Goal: Task Accomplishment & Management: Complete application form

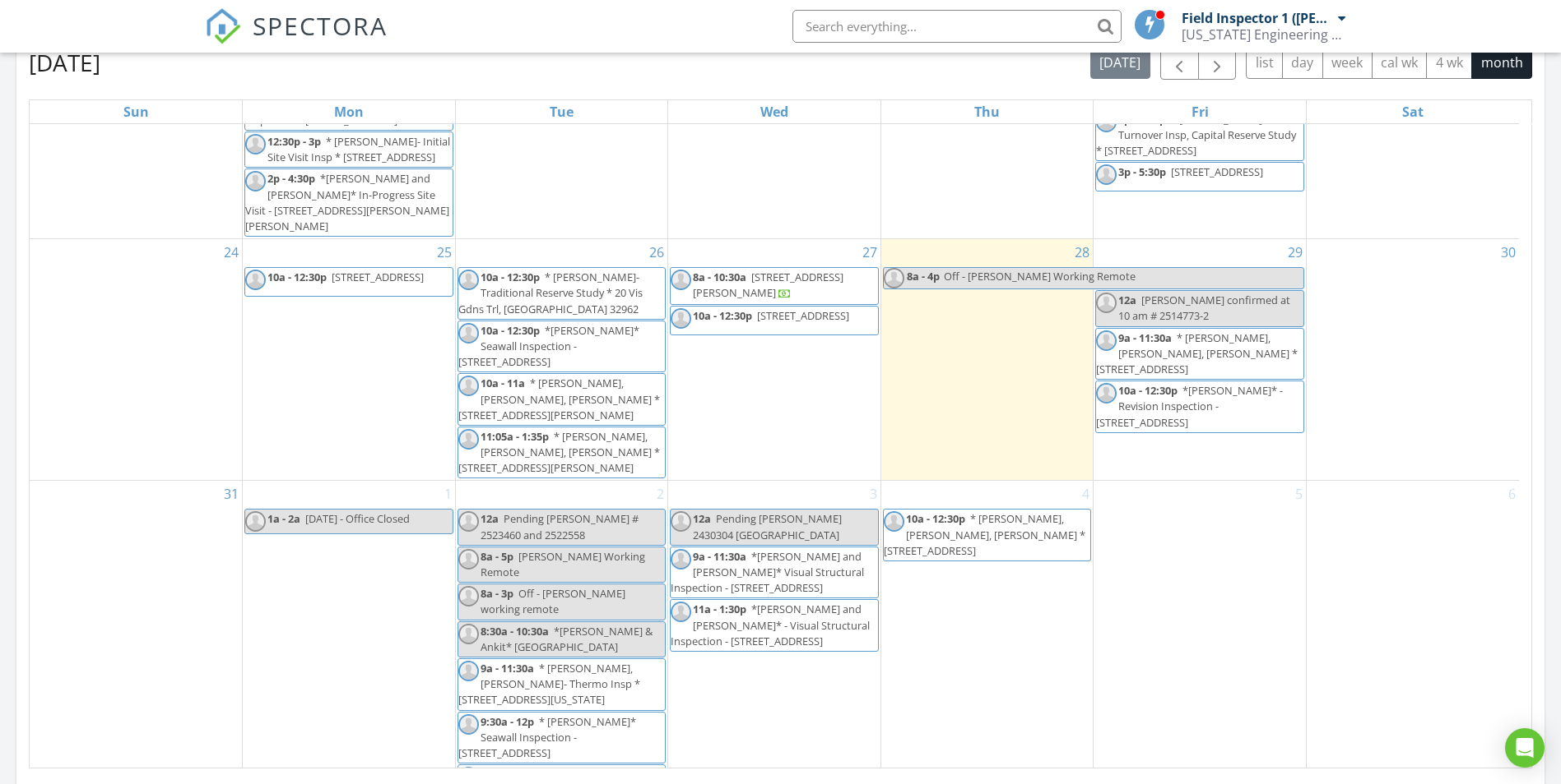
scroll to position [929, 0]
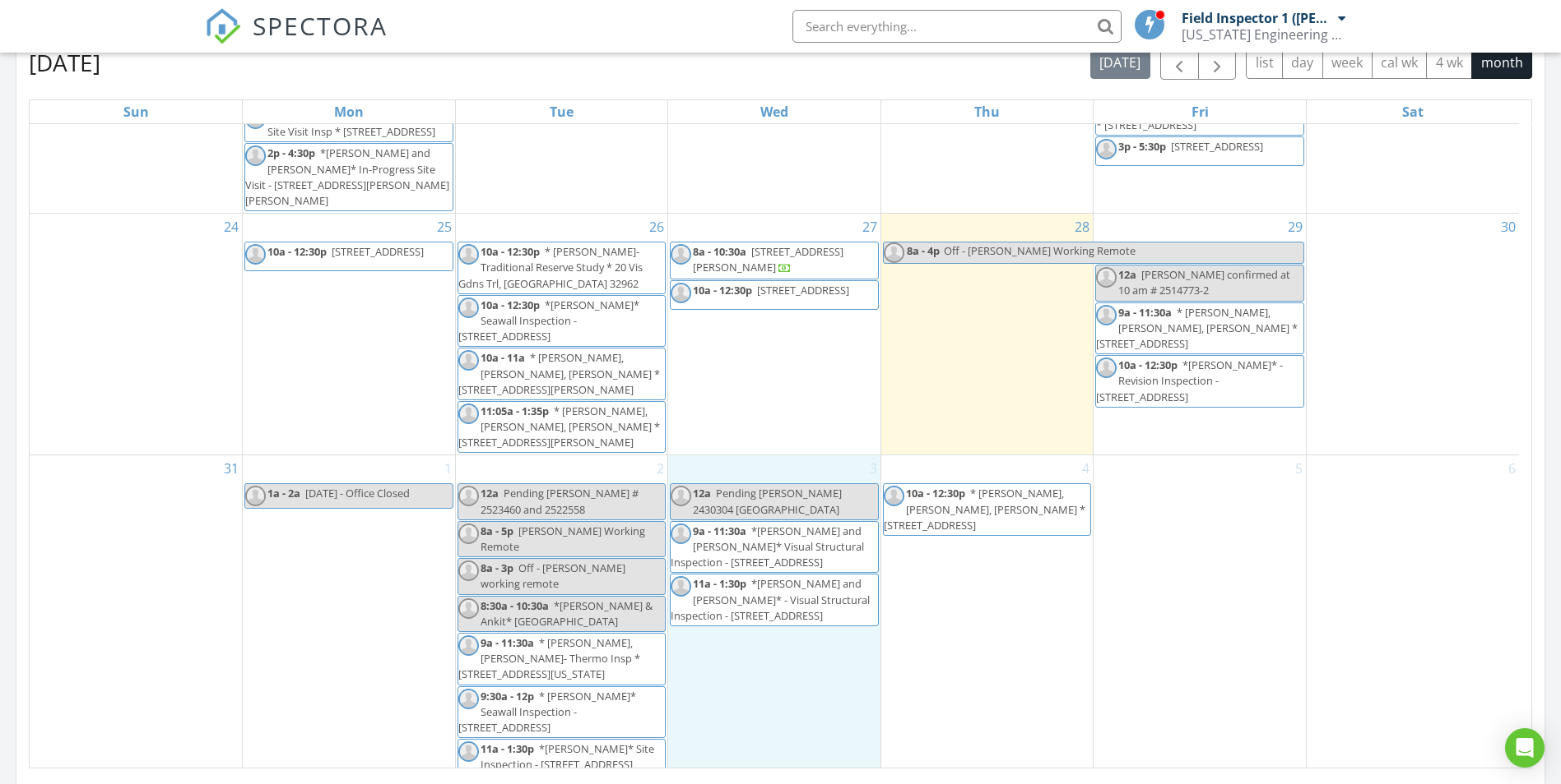
click at [839, 651] on div "3 12a Pending David 2430304 Clermont FL 9a - 11:30a *DAMIEN and TONY* Visual St…" at bounding box center [774, 616] width 212 height 321
click at [952, 669] on div "4 10a - 12:30p * David, Manny, Luis- Recert * 170 W 24th St, Hialeah 33010" at bounding box center [987, 616] width 212 height 321
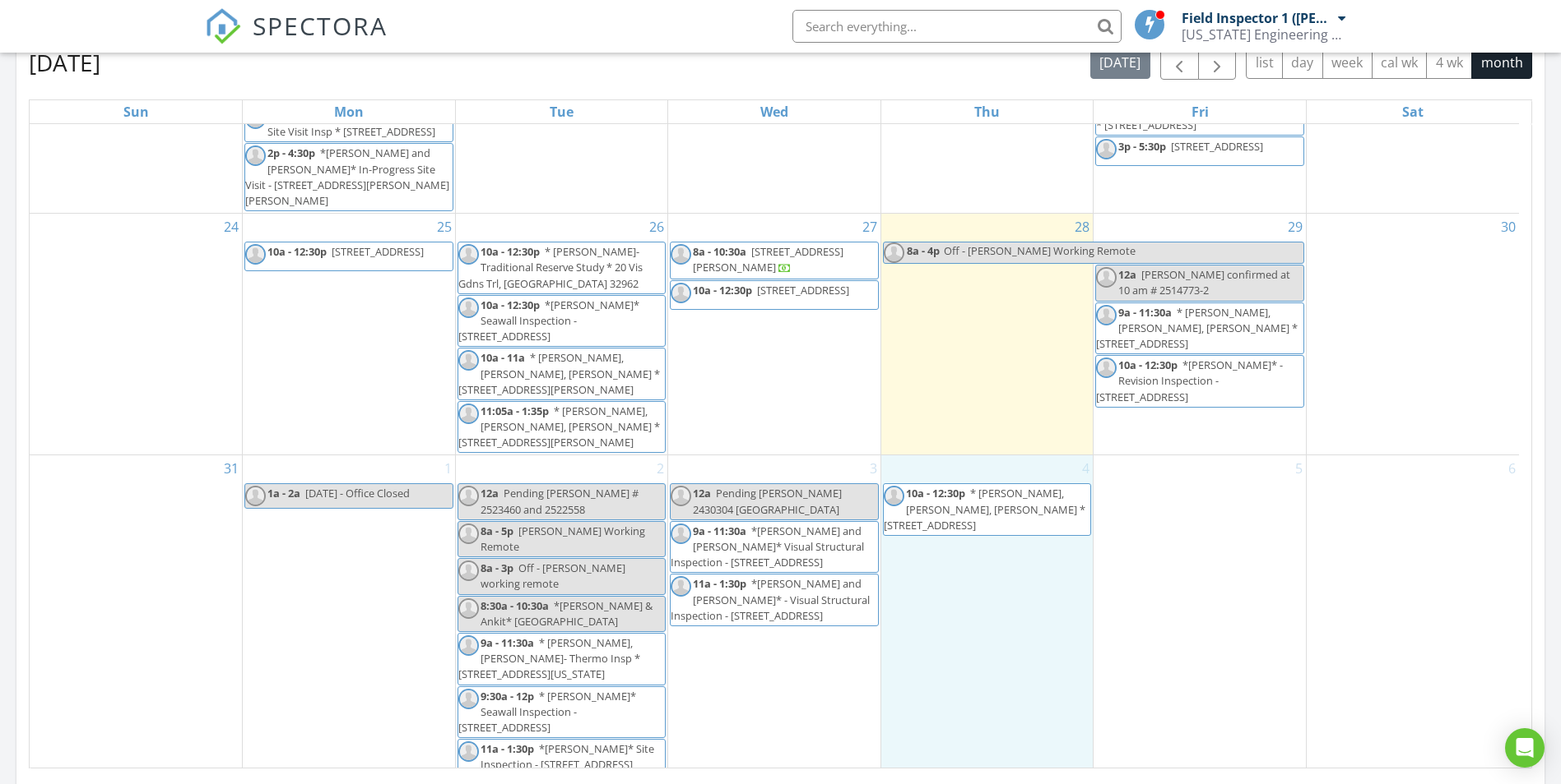
click at [742, 503] on span "Pending David 2430304 Clermont FL" at bounding box center [767, 501] width 148 height 30
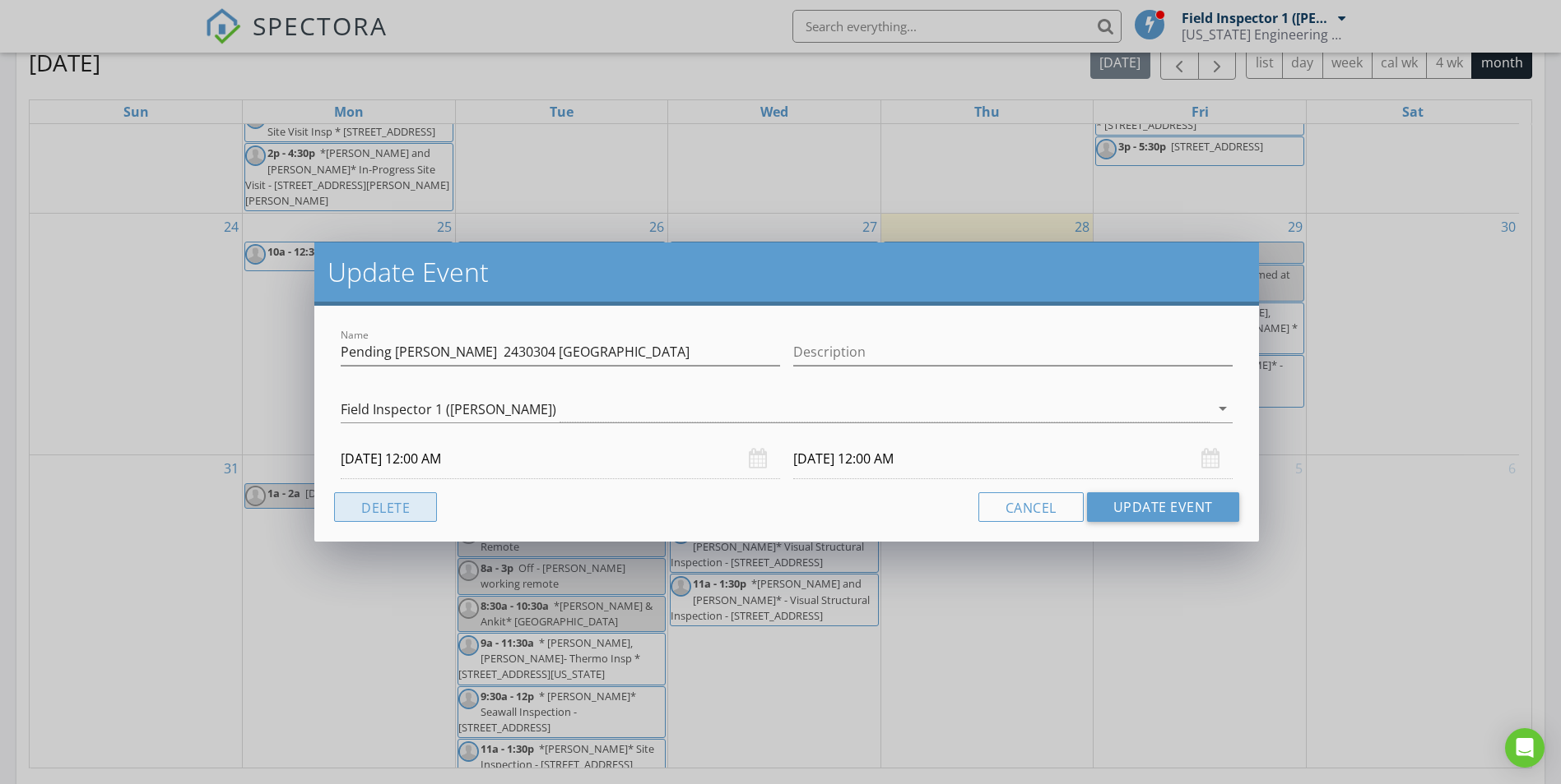
click at [399, 506] on button "Delete" at bounding box center [385, 507] width 103 height 29
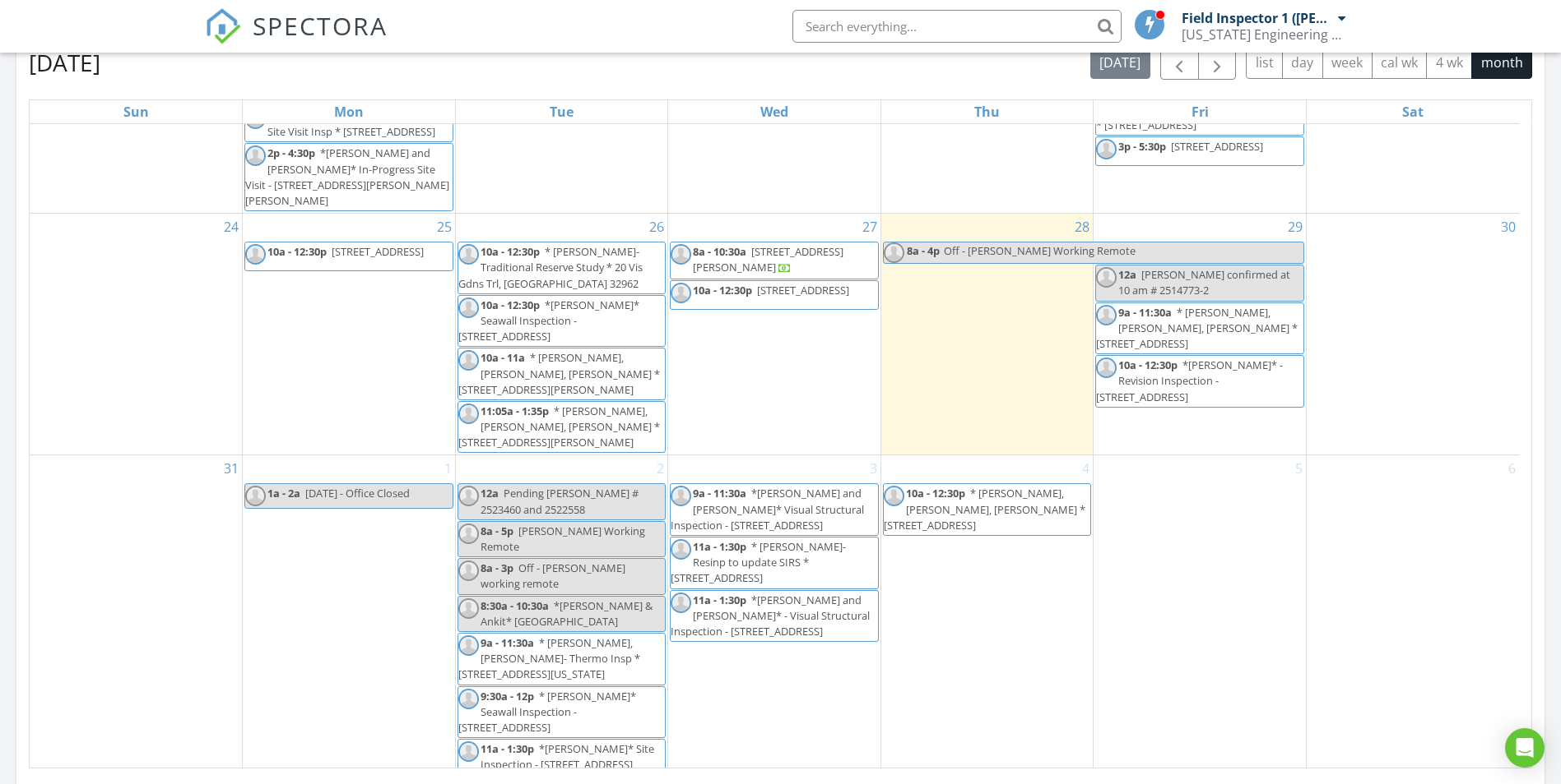
click at [786, 687] on div "3 9a - 11:30a *DAMIEN and TONY* Visual Structural Inspection - 1729 Southpointe…" at bounding box center [774, 616] width 212 height 321
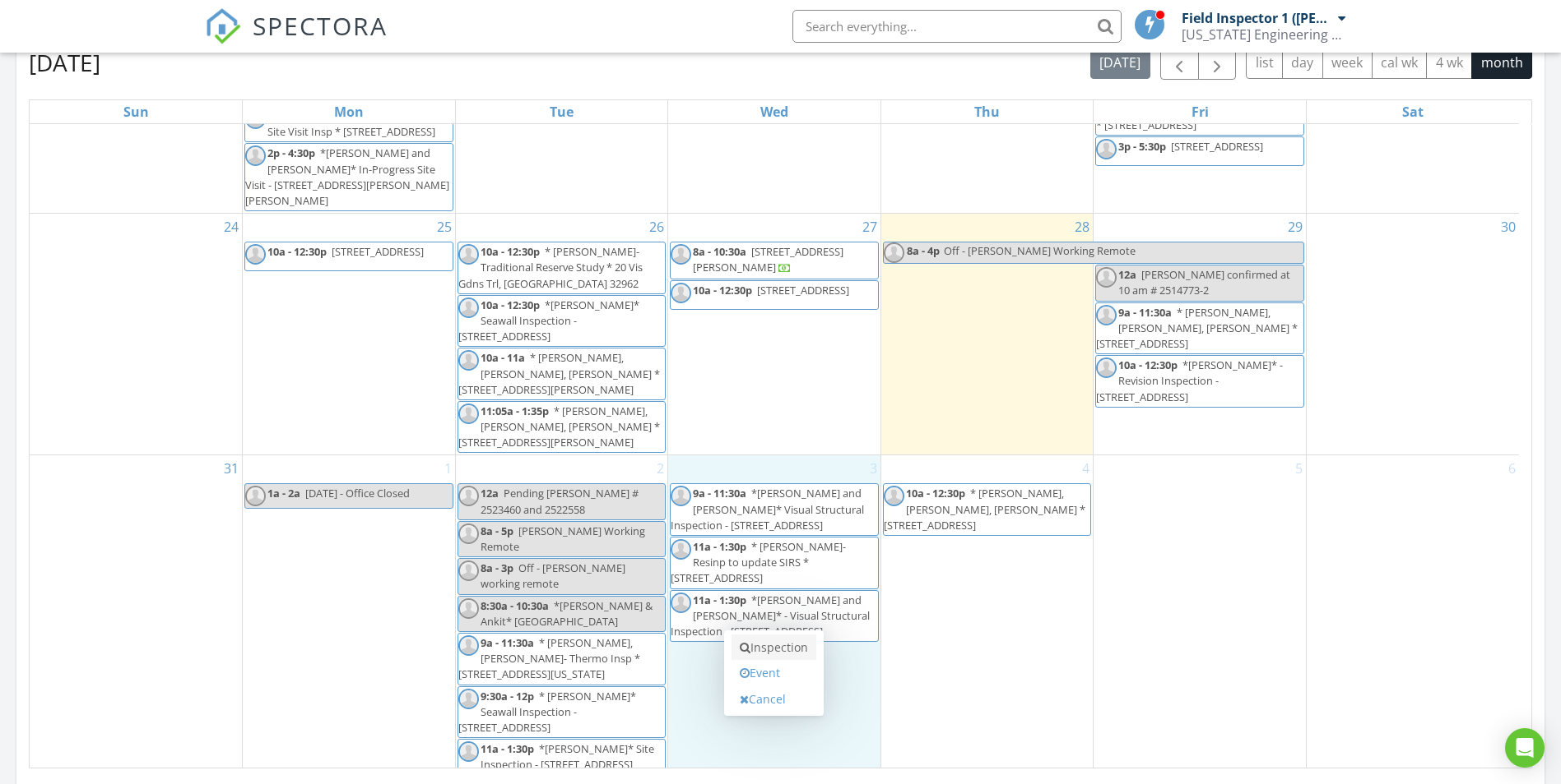
click at [780, 648] on link "Inspection" at bounding box center [774, 647] width 85 height 26
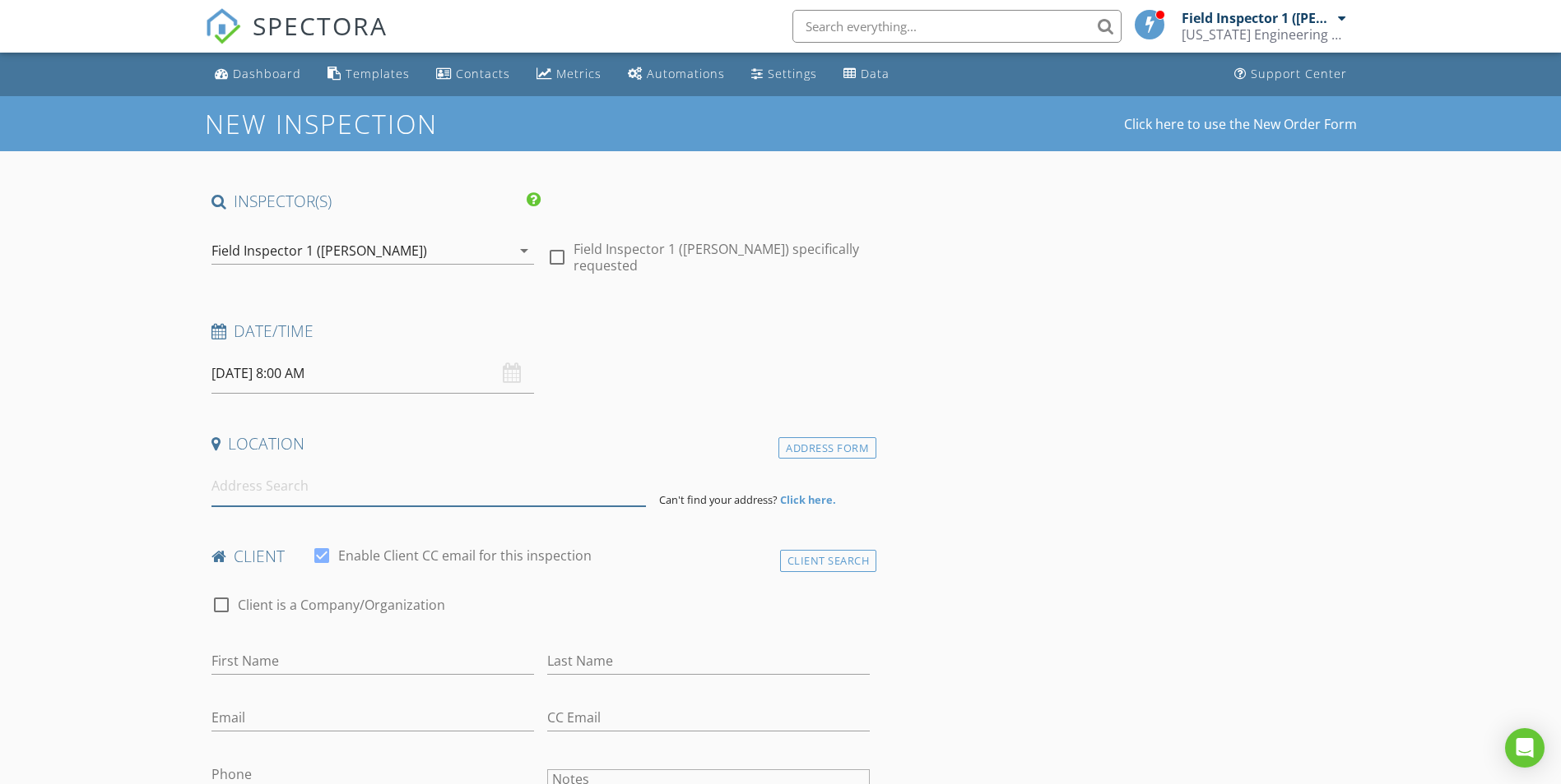
click at [291, 496] on input at bounding box center [428, 485] width 435 height 40
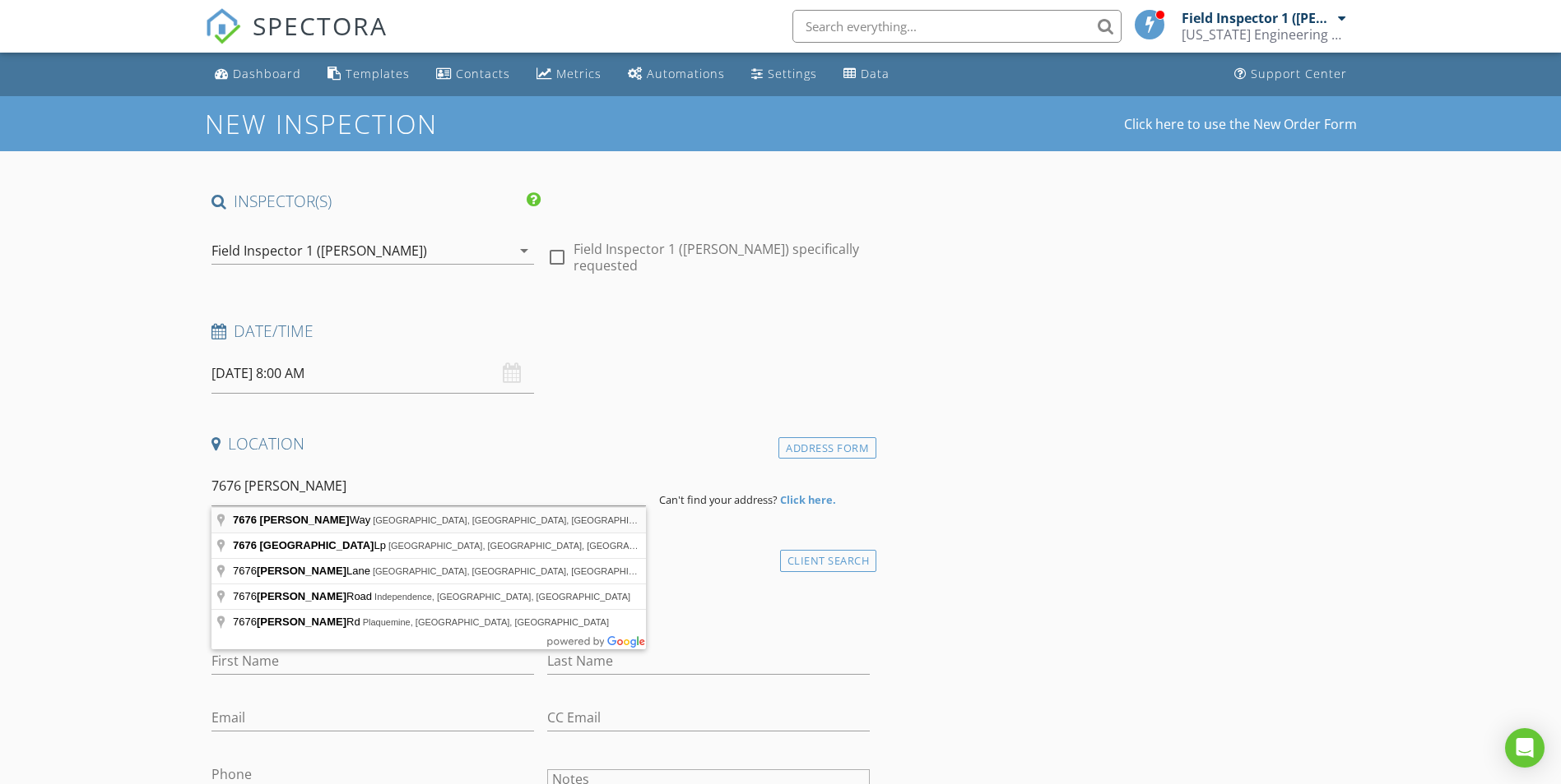
type input "7676 Ragusa Way, Clermont, FL, USA"
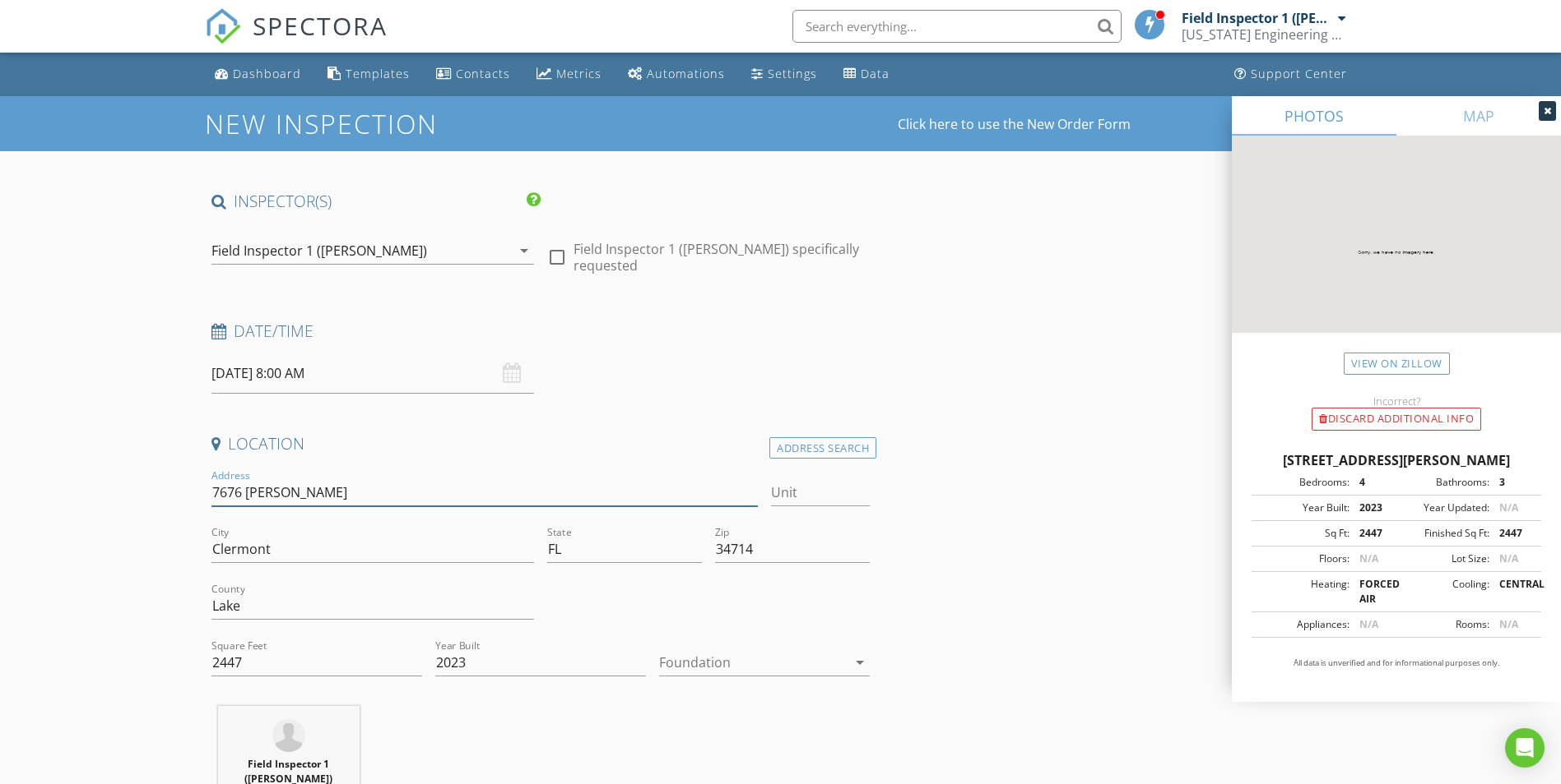
click at [212, 487] on input "7676 Ragusa Wy" at bounding box center [485, 493] width 547 height 27
type input "*DAVID*7676 Ragusa Wy"
type input "*[PERSON_NAME]* 7676 [PERSON_NAME]"
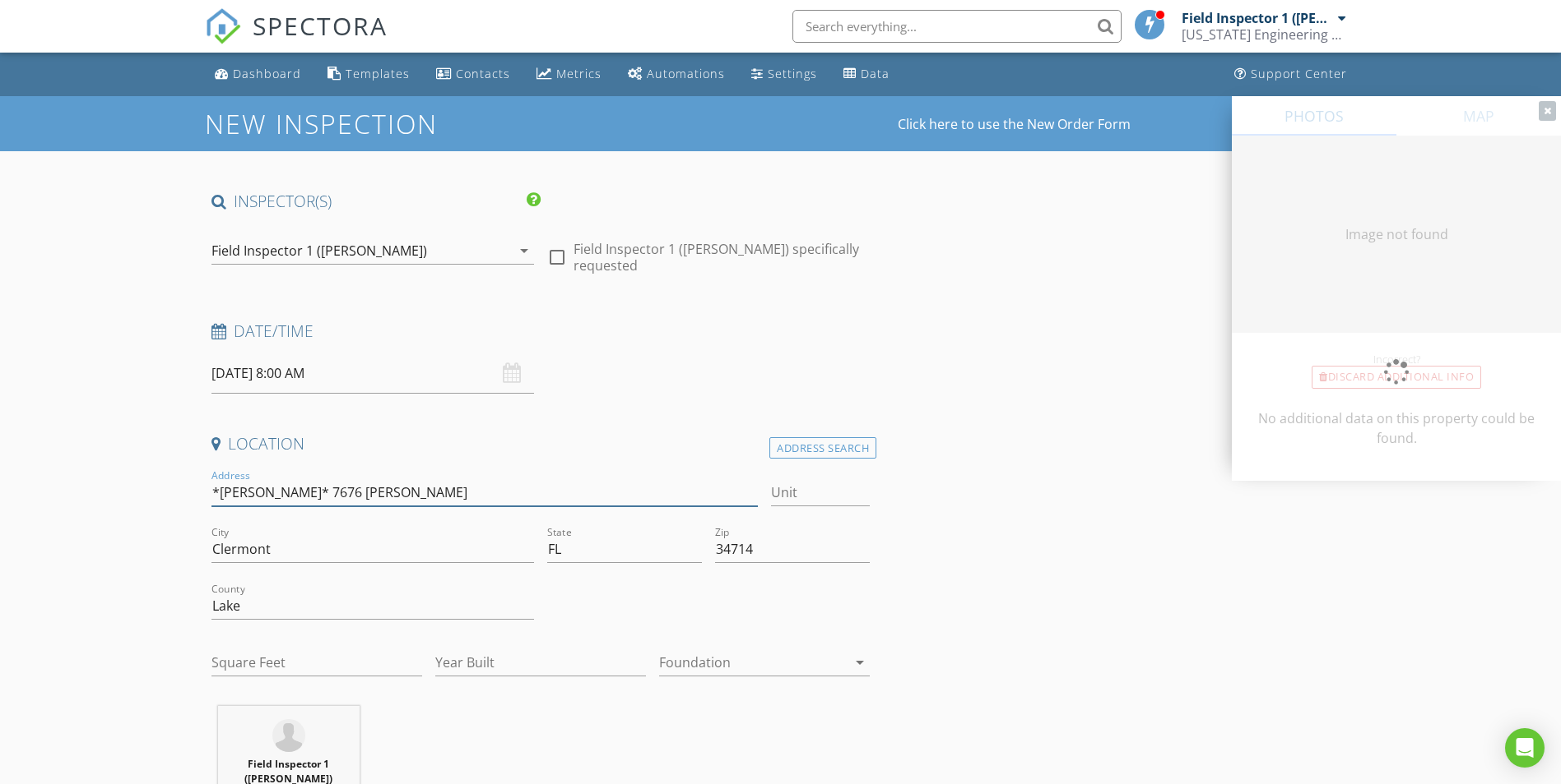
type input "2447"
type input "2023"
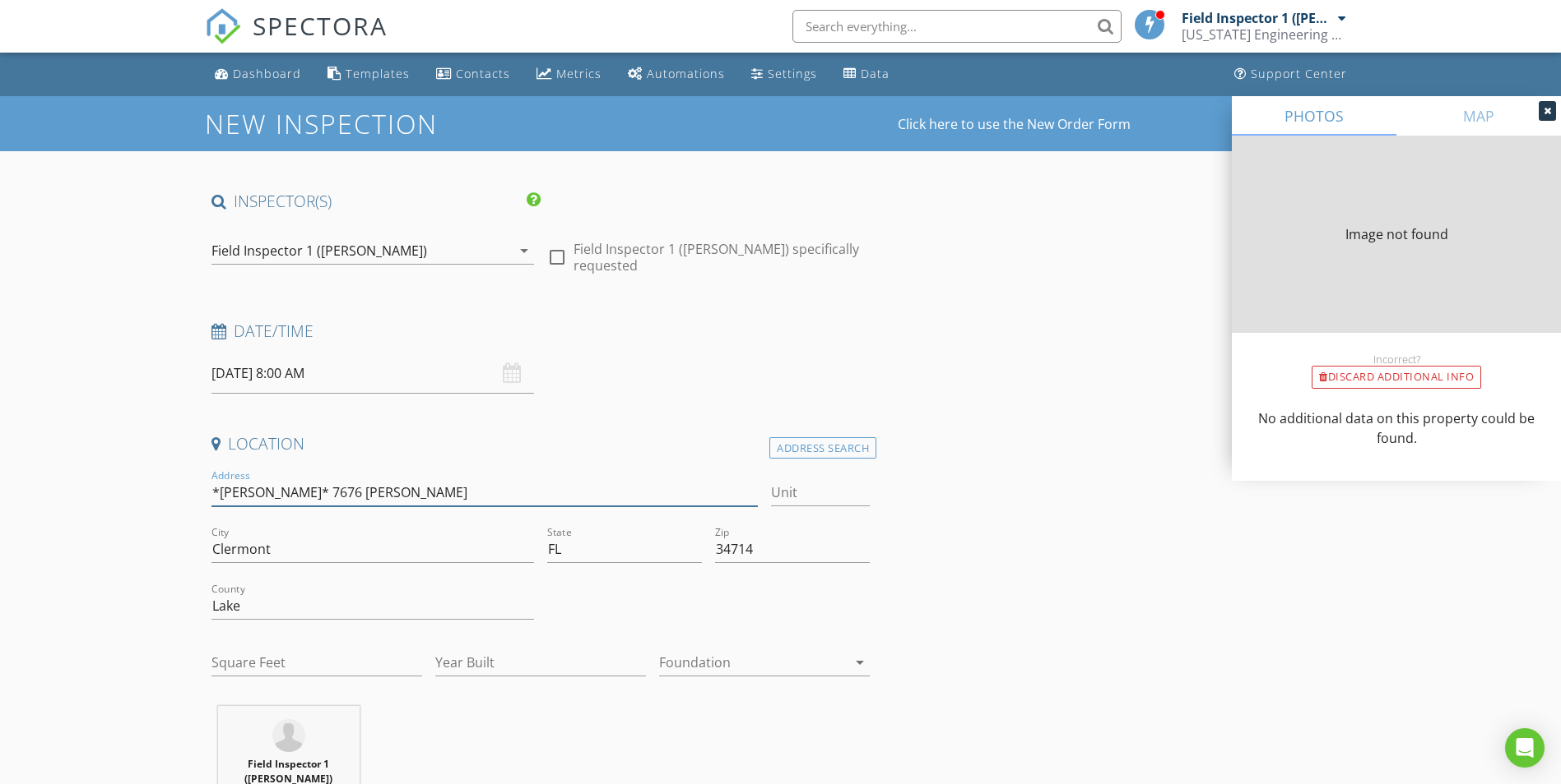
type input "2447"
type input "2023"
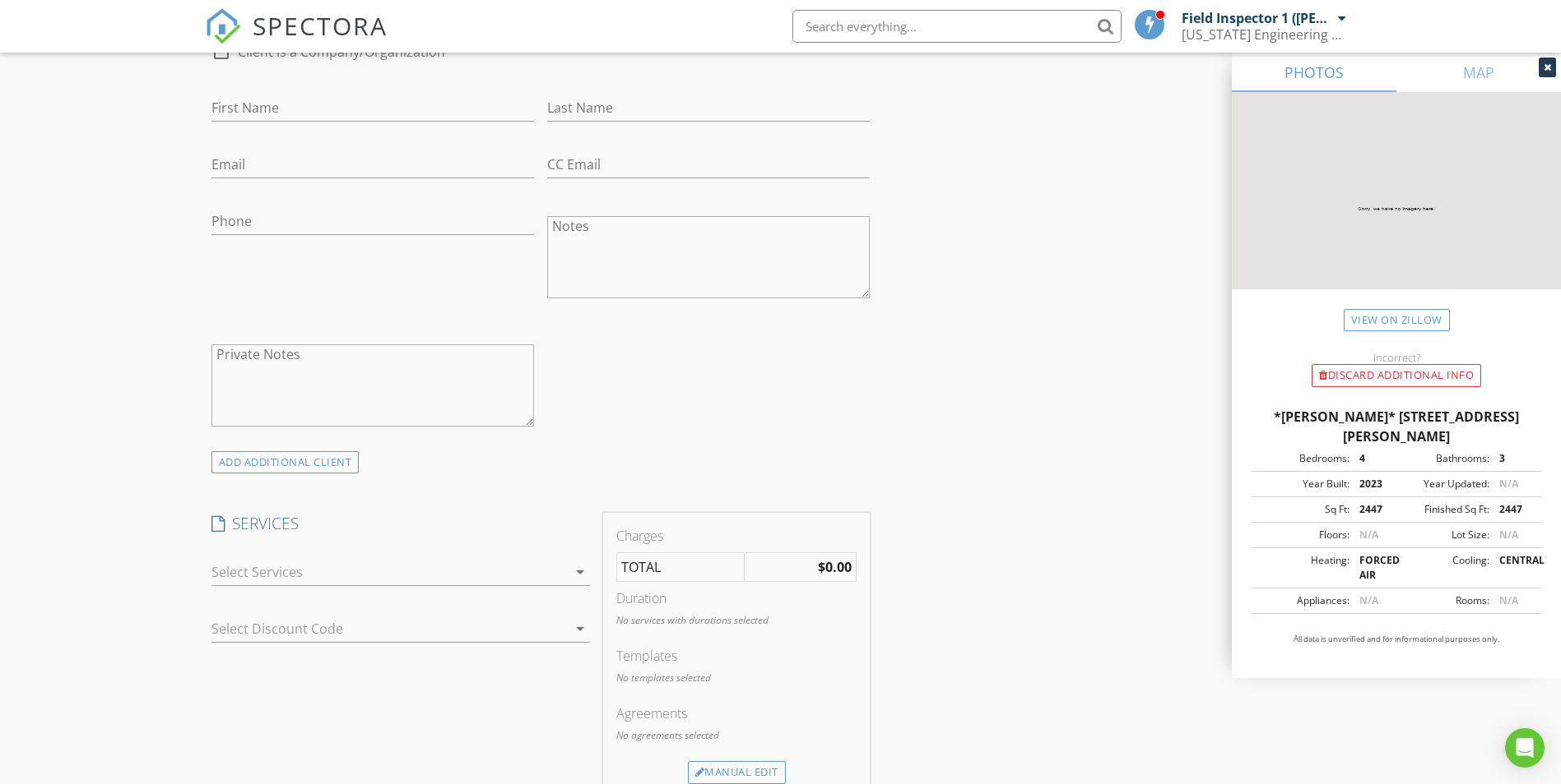
scroll to position [822, 0]
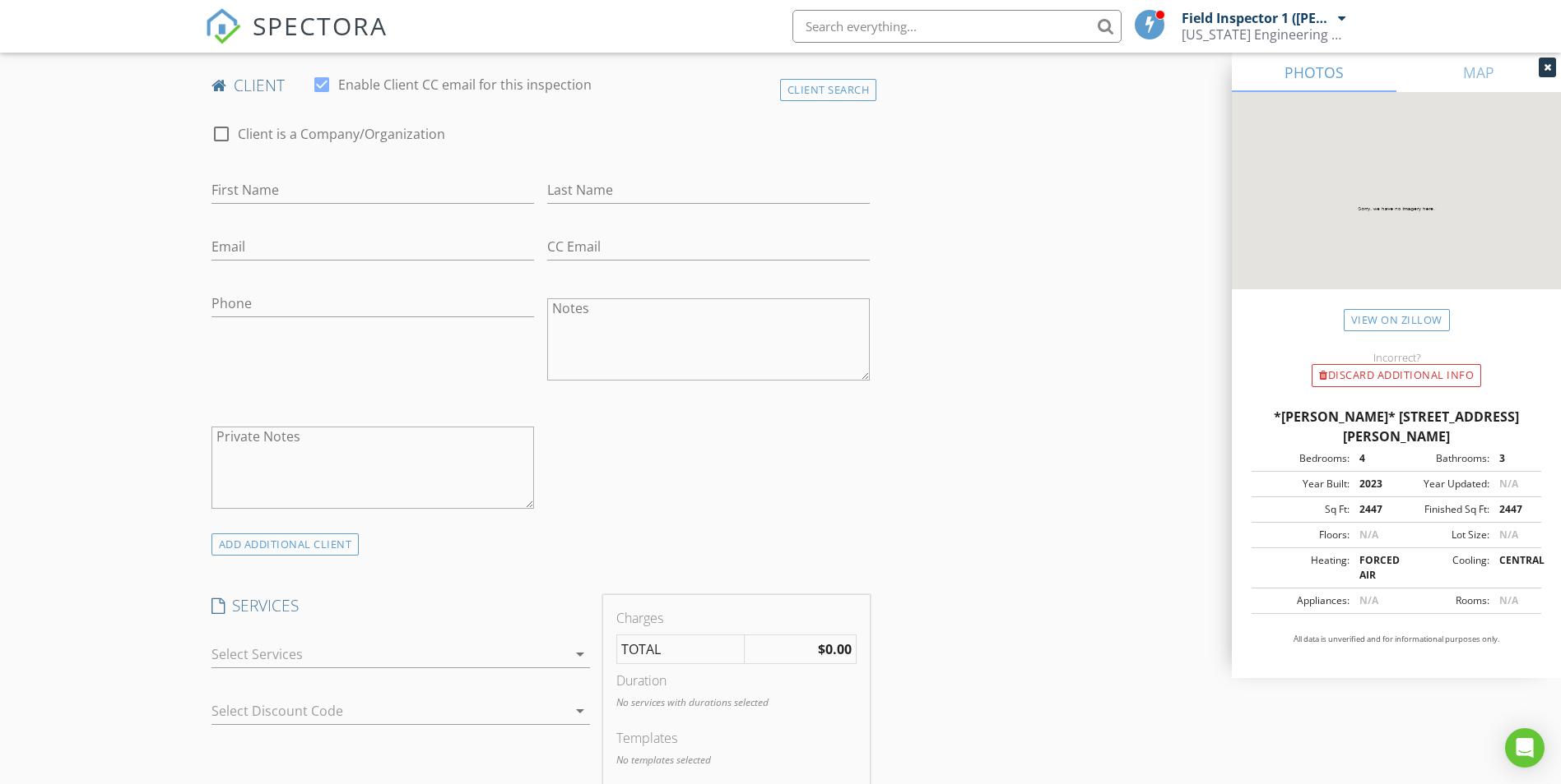
type input "*[PERSON_NAME]* 7676 [PERSON_NAME]"
click at [287, 186] on input "First Name" at bounding box center [372, 190] width 322 height 27
type input "Taina"
type input "Trindade"
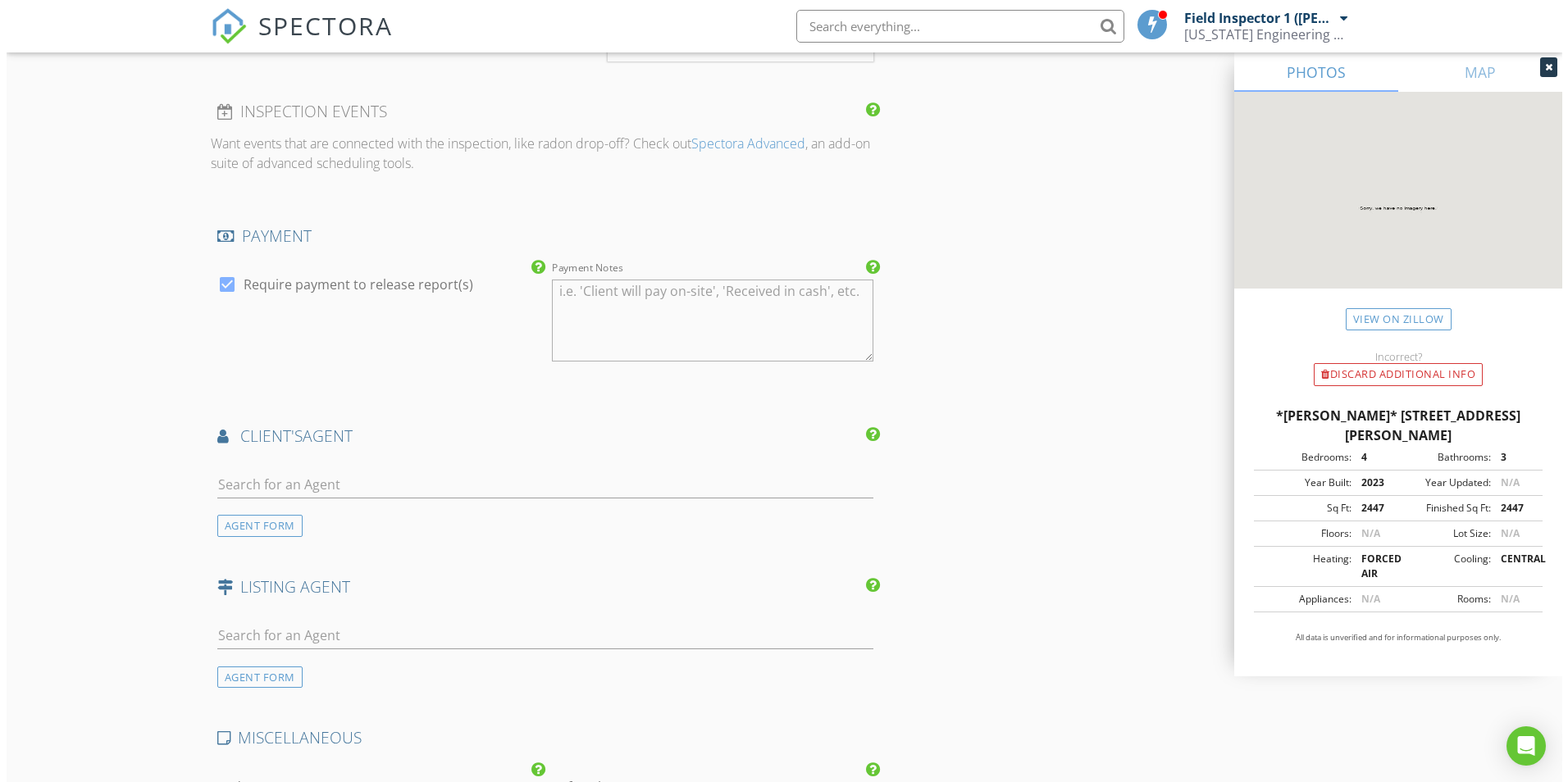
scroll to position [2133, 0]
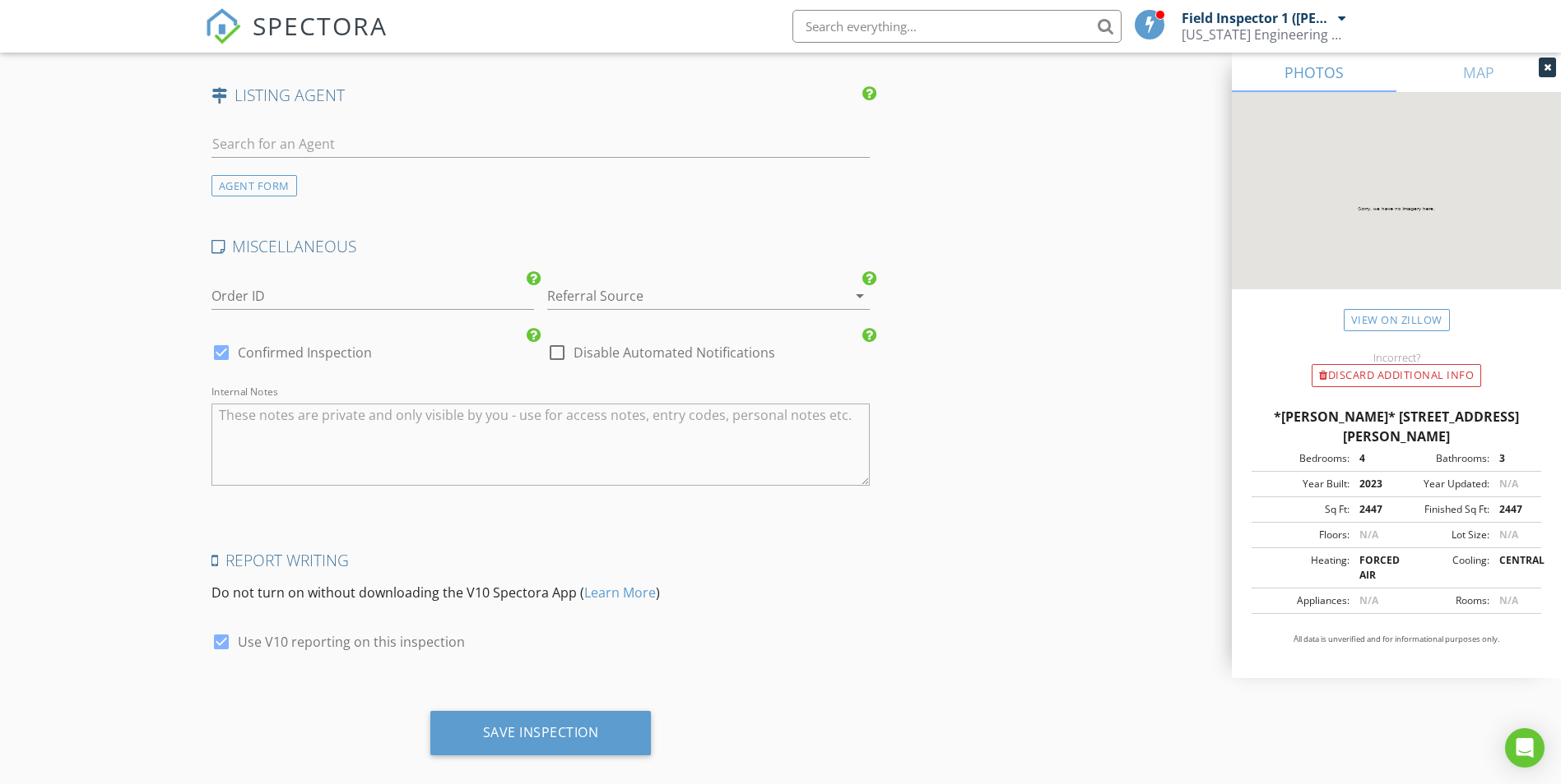
type input "[PHONE_NUMBER]"
click at [219, 640] on div at bounding box center [221, 641] width 28 height 28
checkbox input "false"
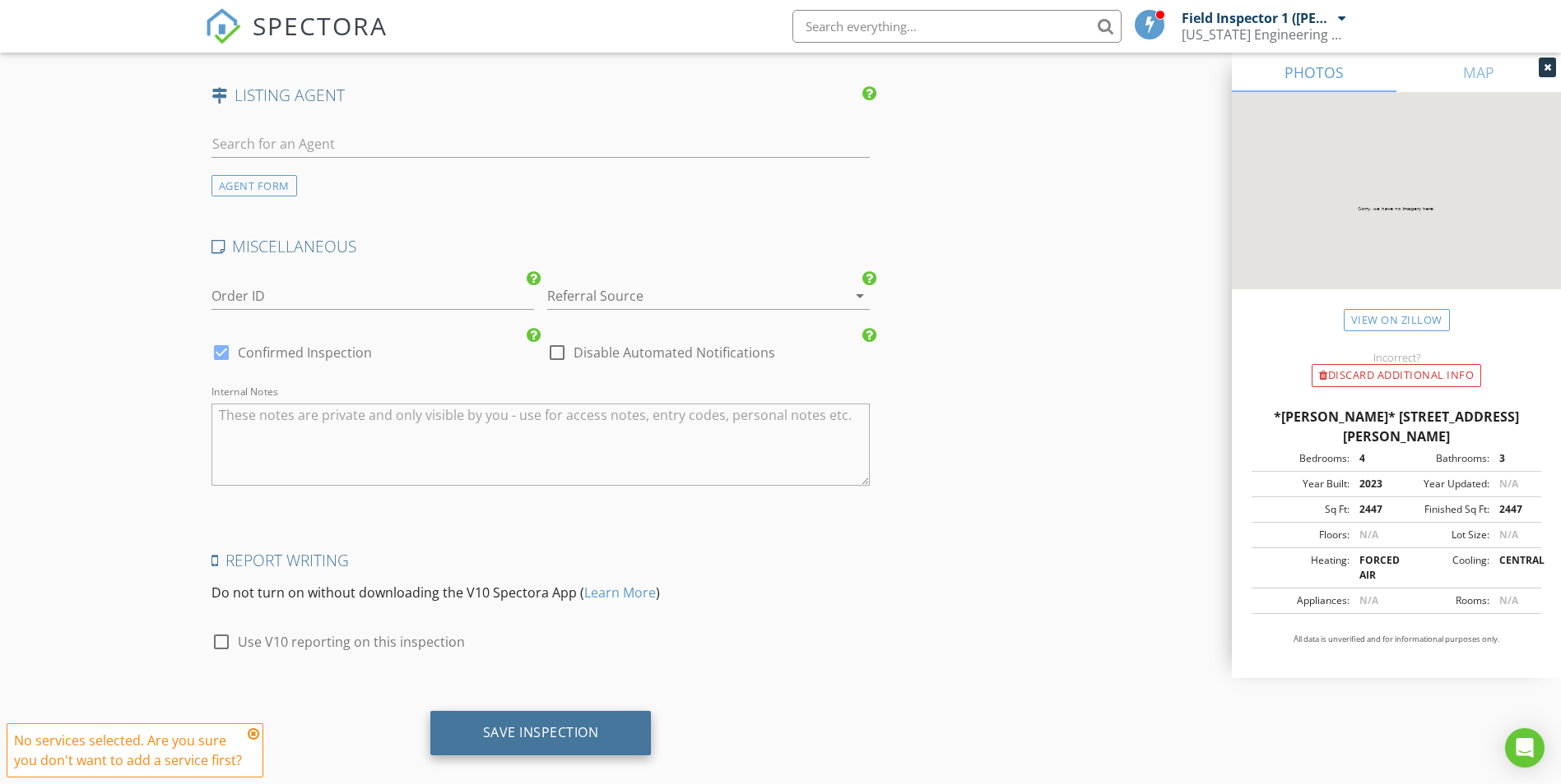
click at [560, 733] on div "Save Inspection" at bounding box center [540, 732] width 116 height 17
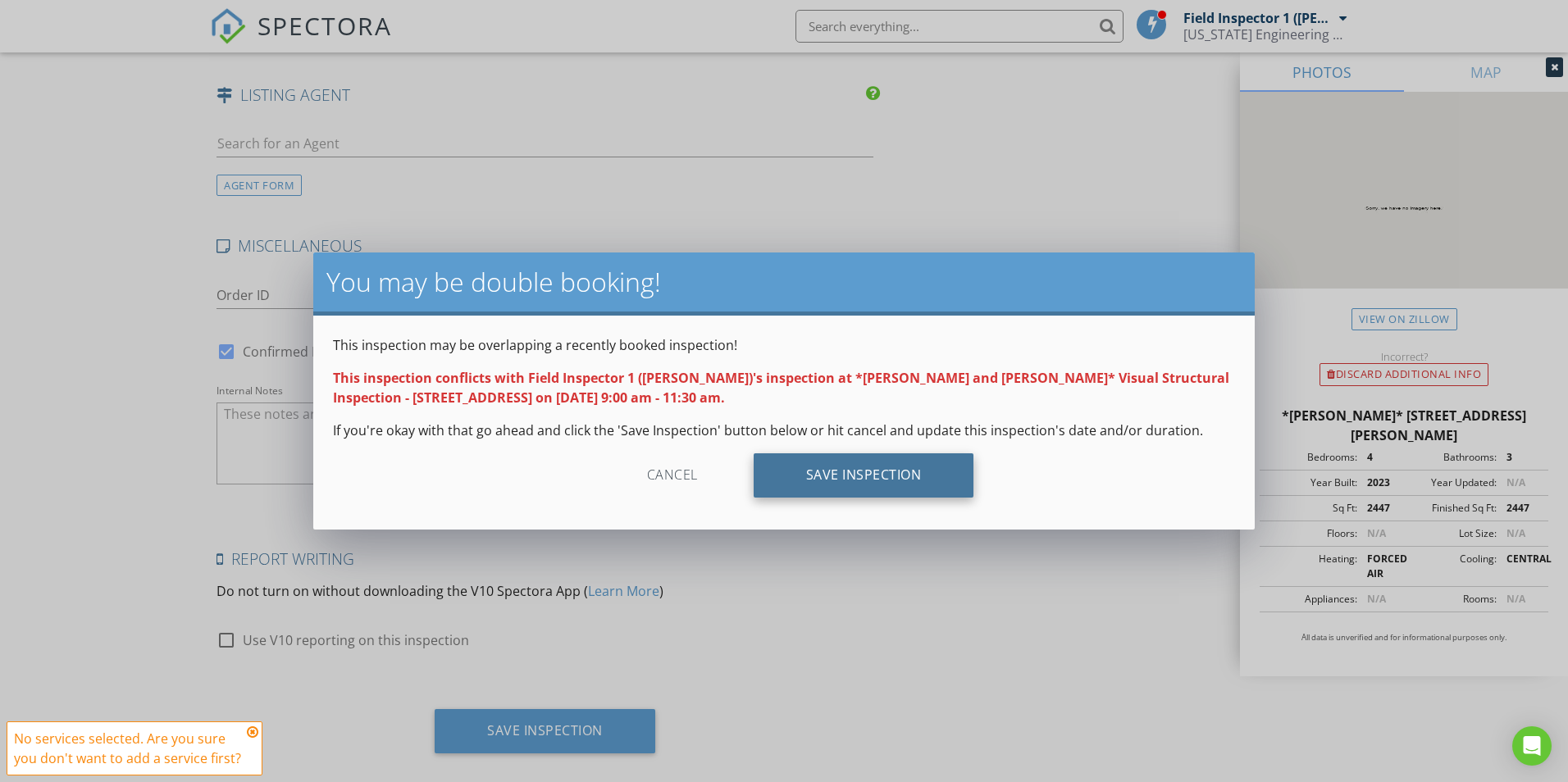
click at [873, 470] on div "Save Inspection" at bounding box center [864, 475] width 221 height 44
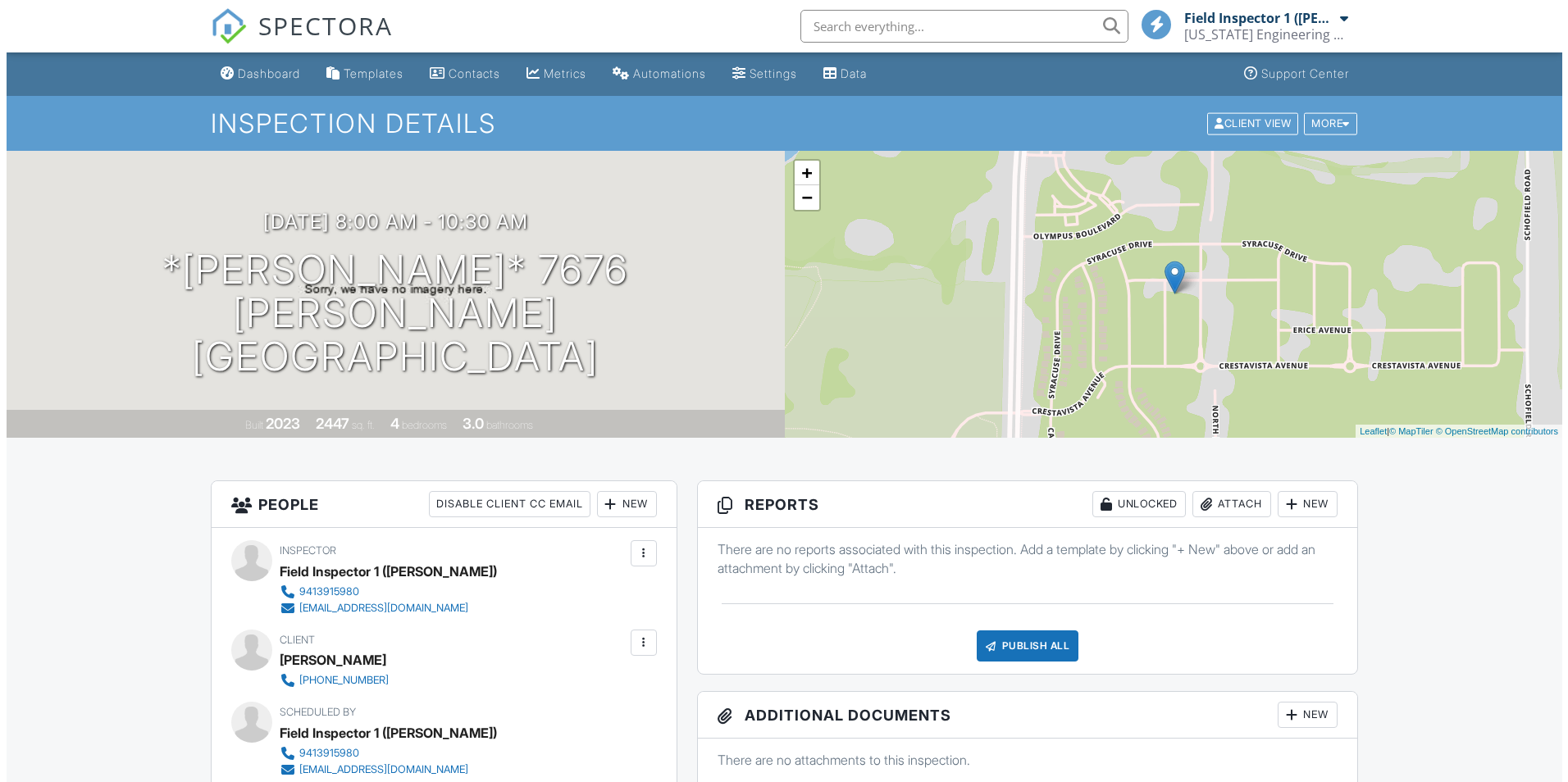
scroll to position [246, 0]
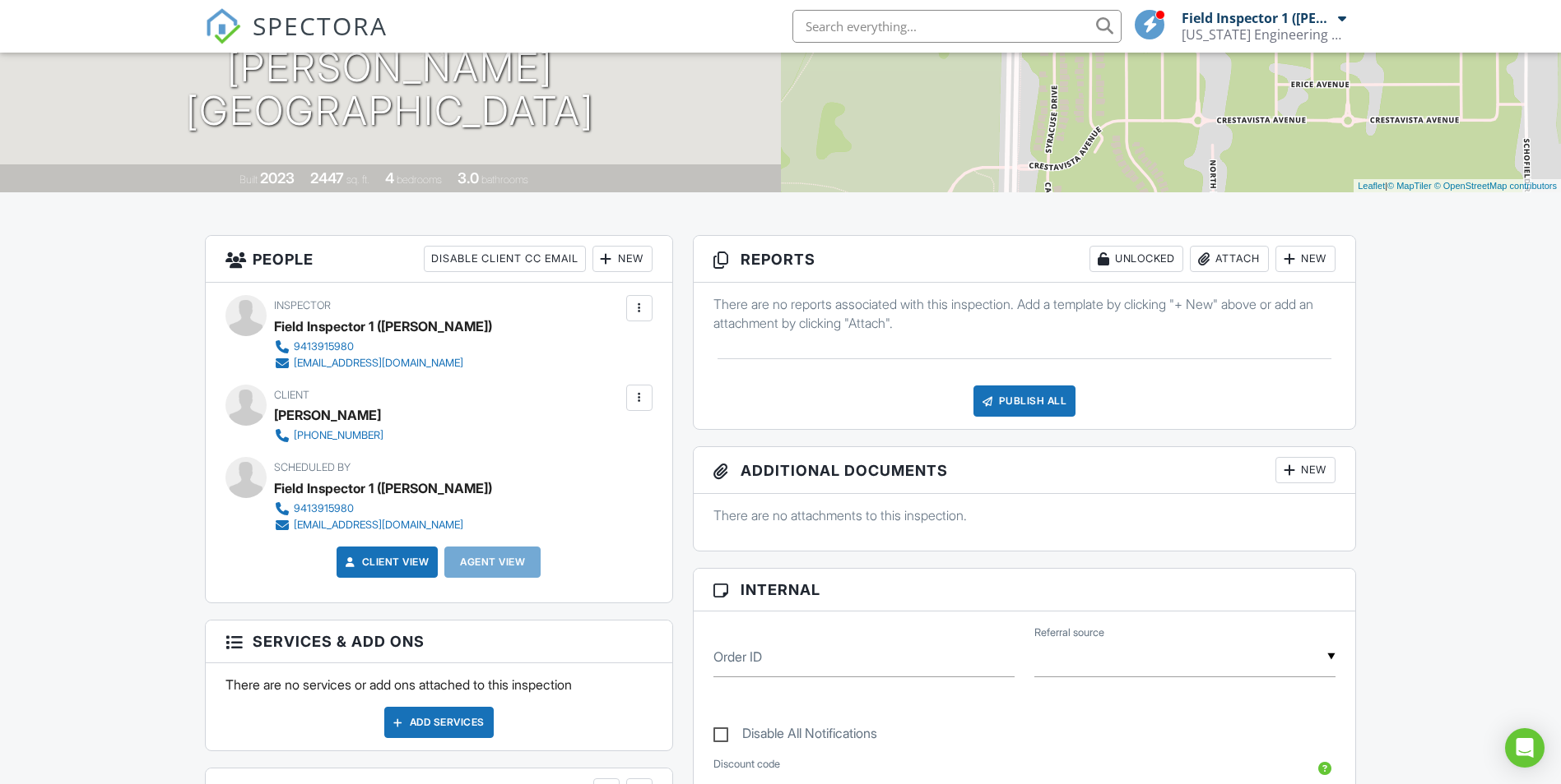
click at [1313, 472] on div "New" at bounding box center [1304, 470] width 60 height 26
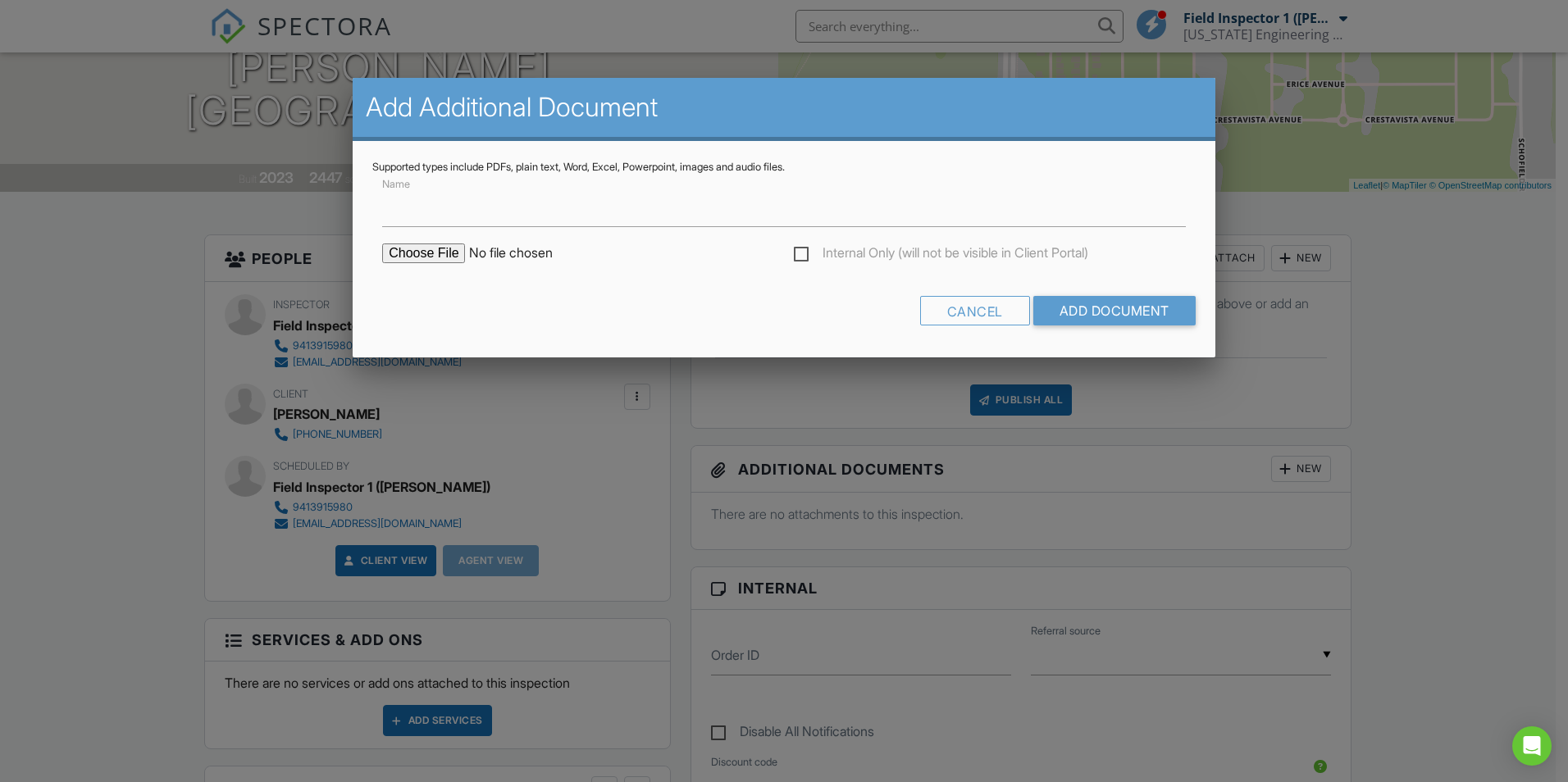
click at [449, 247] on input "file" at bounding box center [521, 253] width 279 height 19
type input "C:\fakepath\Email Confirmation.pdf"
click at [593, 219] on input "Name" at bounding box center [783, 206] width 803 height 40
type input "Email Confirmation"
click at [1149, 316] on input "Add Document" at bounding box center [1114, 311] width 163 height 29
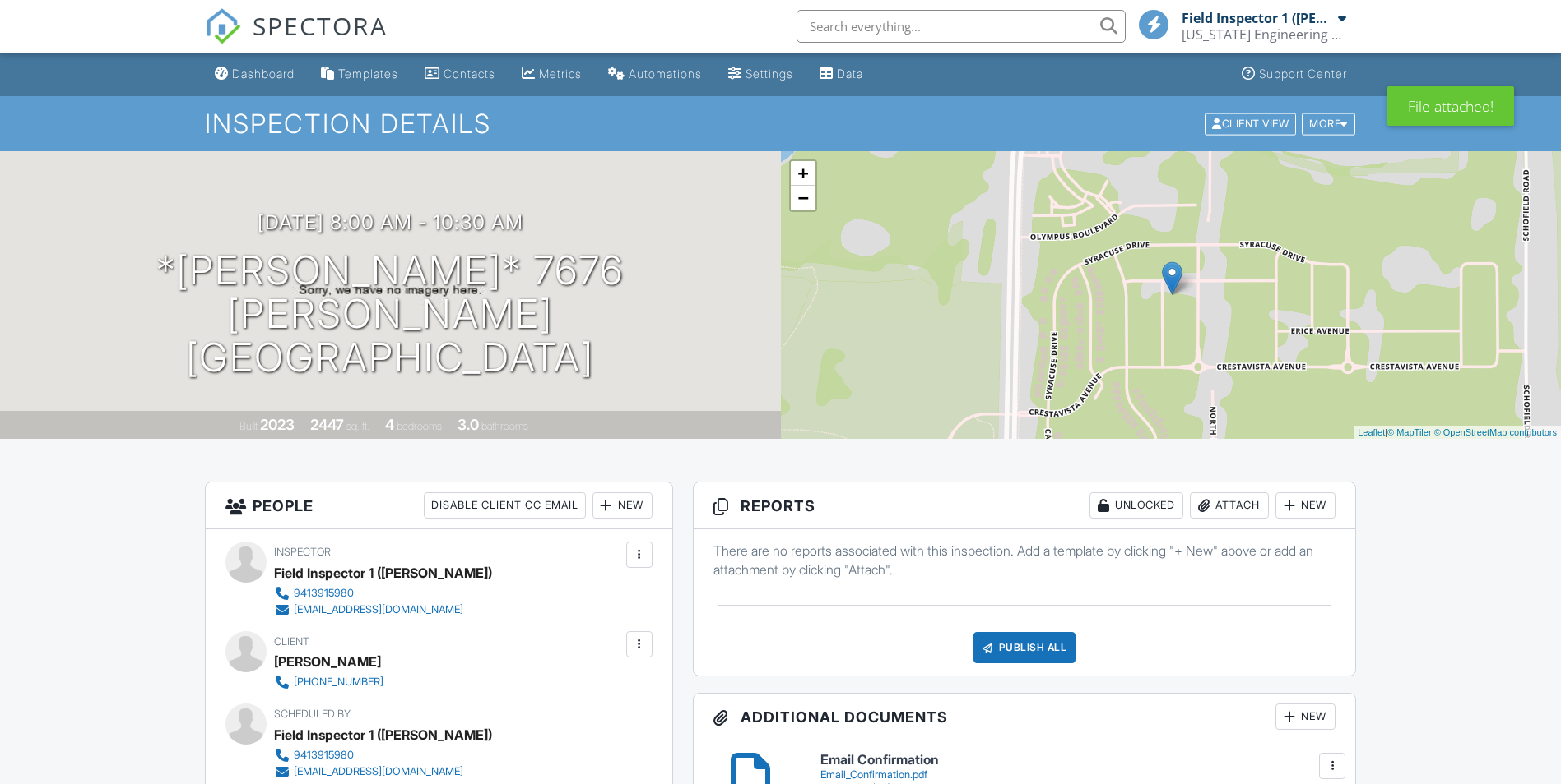
click at [1307, 704] on div "New" at bounding box center [1304, 717] width 60 height 26
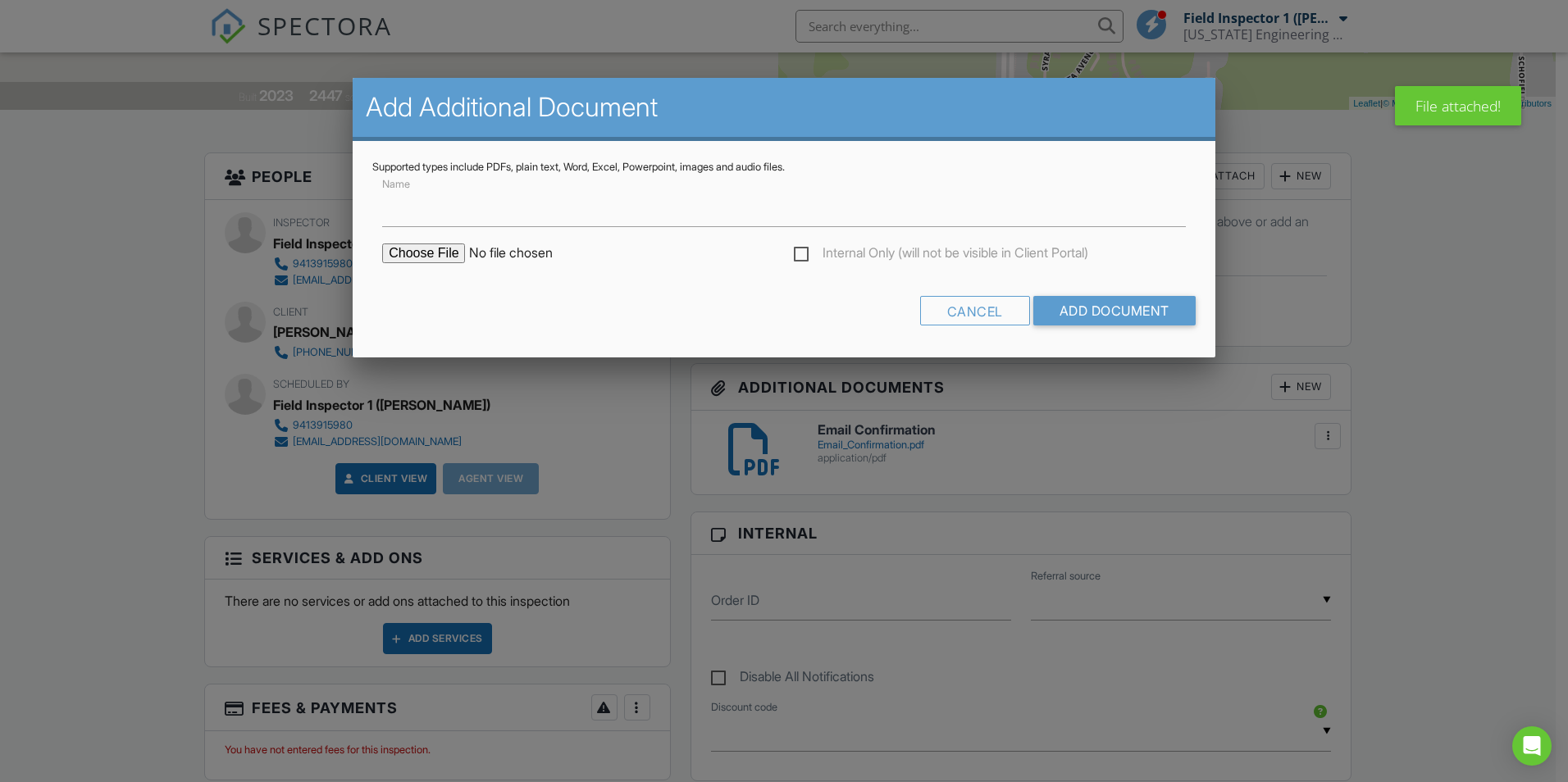
click at [429, 260] on input "file" at bounding box center [521, 253] width 279 height 19
type input "C:\fakepath\2430304INS2.pdf"
click at [467, 208] on input "Name" at bounding box center [783, 206] width 803 height 40
type input "Invoice"
click at [1145, 315] on input "Add Document" at bounding box center [1114, 311] width 163 height 29
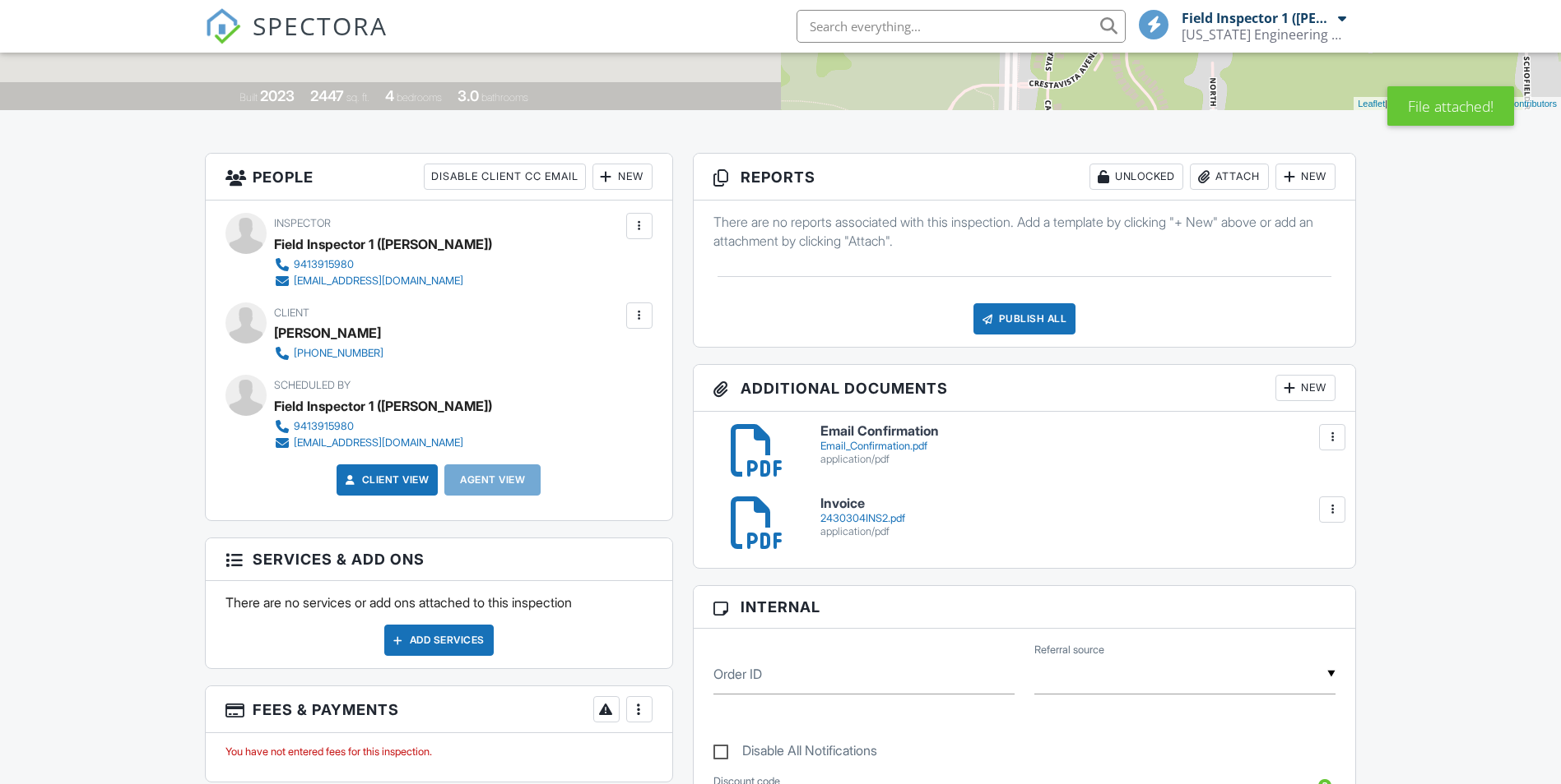
click at [1305, 385] on div "New" at bounding box center [1304, 388] width 60 height 26
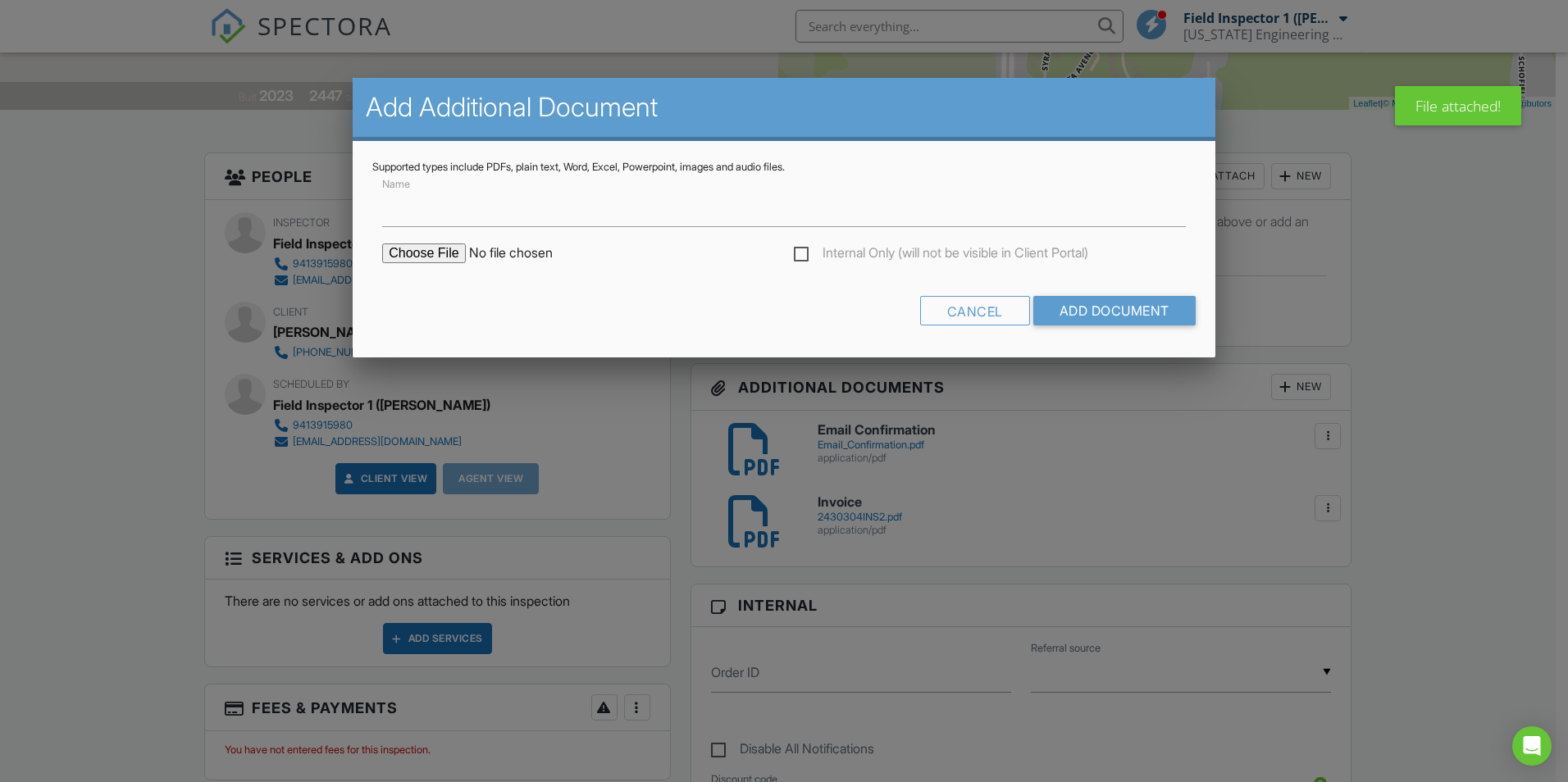
click at [449, 252] on input "file" at bounding box center [521, 253] width 279 height 19
type input "C:\fakepath\633dad80-6cca-440a-89c3-1ad83de9a94f.MP4"
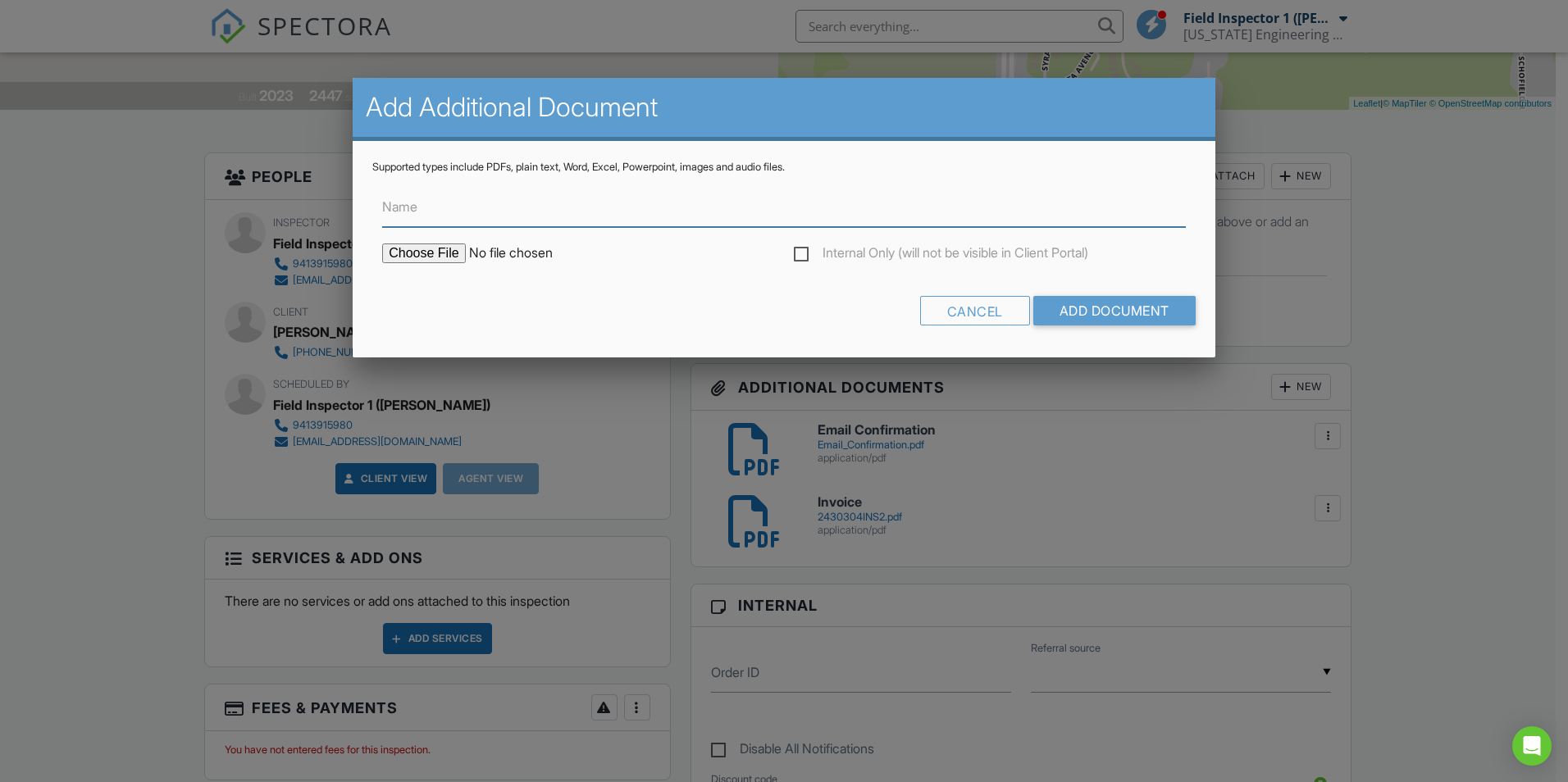
click at [456, 210] on input "Name" at bounding box center [783, 206] width 803 height 40
type input "Video"
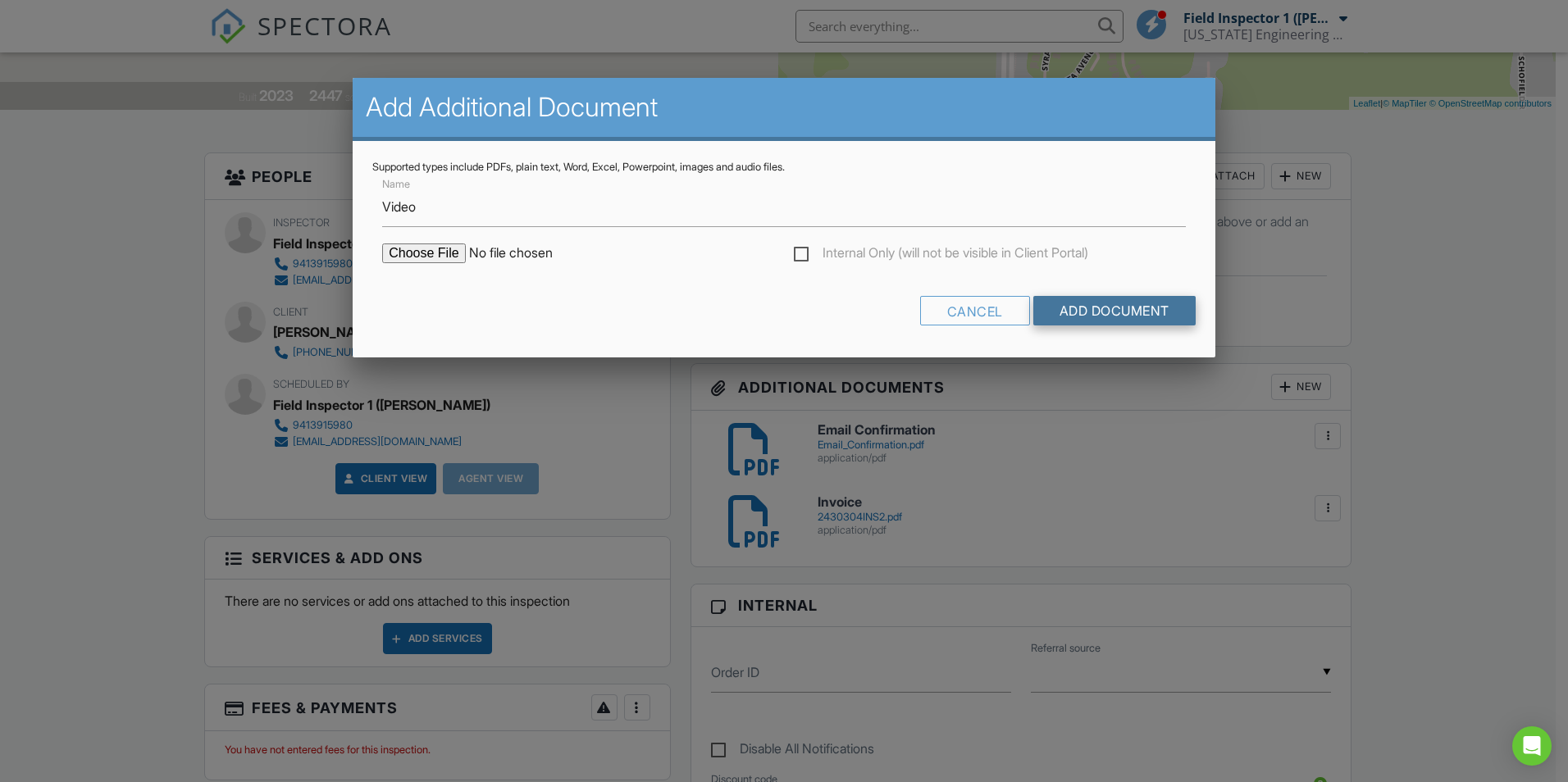
click at [1105, 309] on input "Add Document" at bounding box center [1114, 311] width 163 height 29
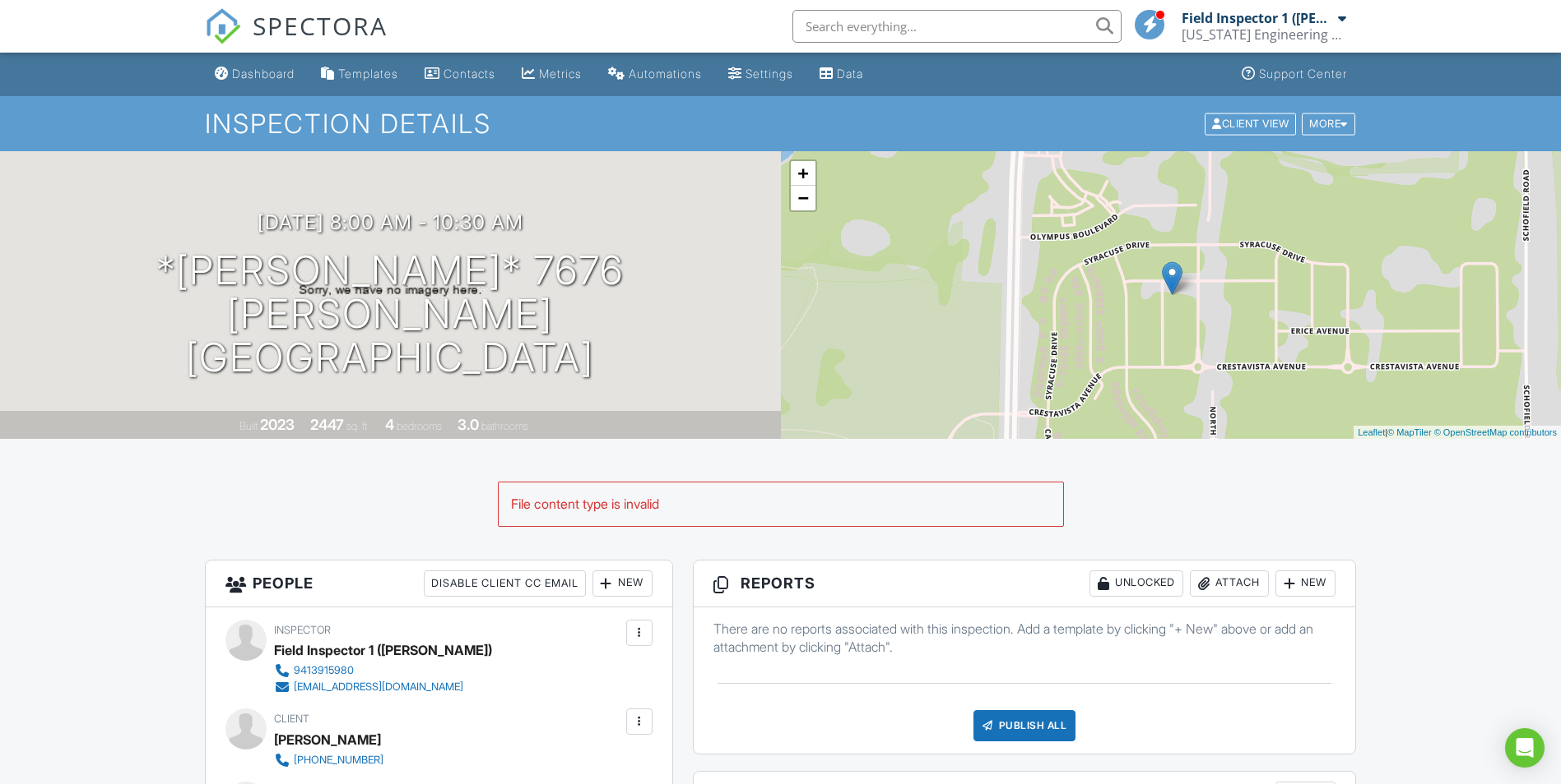
scroll to position [411, 0]
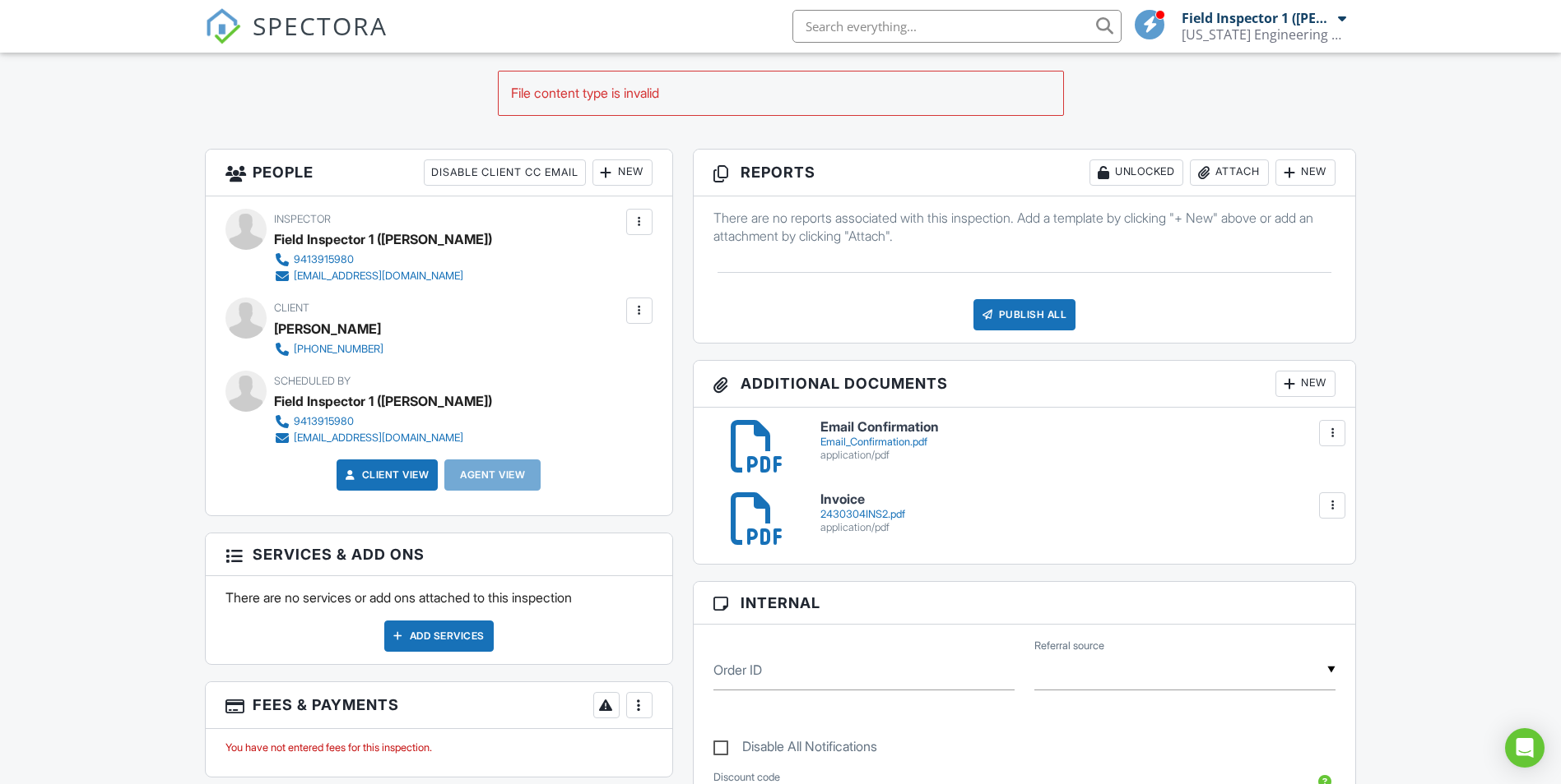
click at [1311, 383] on div "New" at bounding box center [1304, 384] width 60 height 26
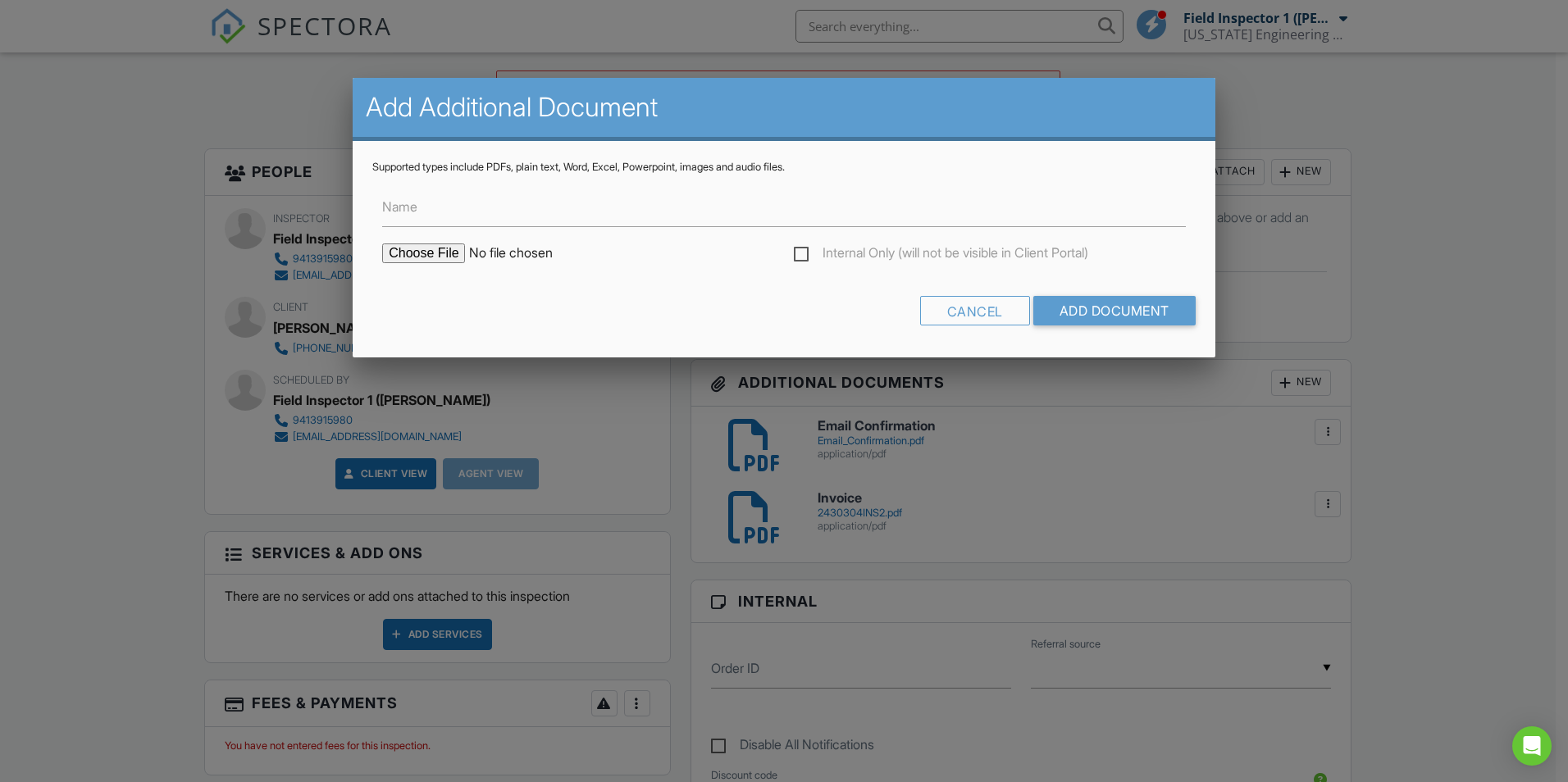
click at [431, 252] on input "file" at bounding box center [521, 253] width 279 height 19
type input "C:\fakepath\633dad80-6cca-440a-89c3-1ad83de9a94f.MP4"
click at [638, 211] on input "Name" at bounding box center [783, 206] width 803 height 40
type input "Videi"
click at [1033, 296] on input "Add Document" at bounding box center [1114, 311] width 163 height 29
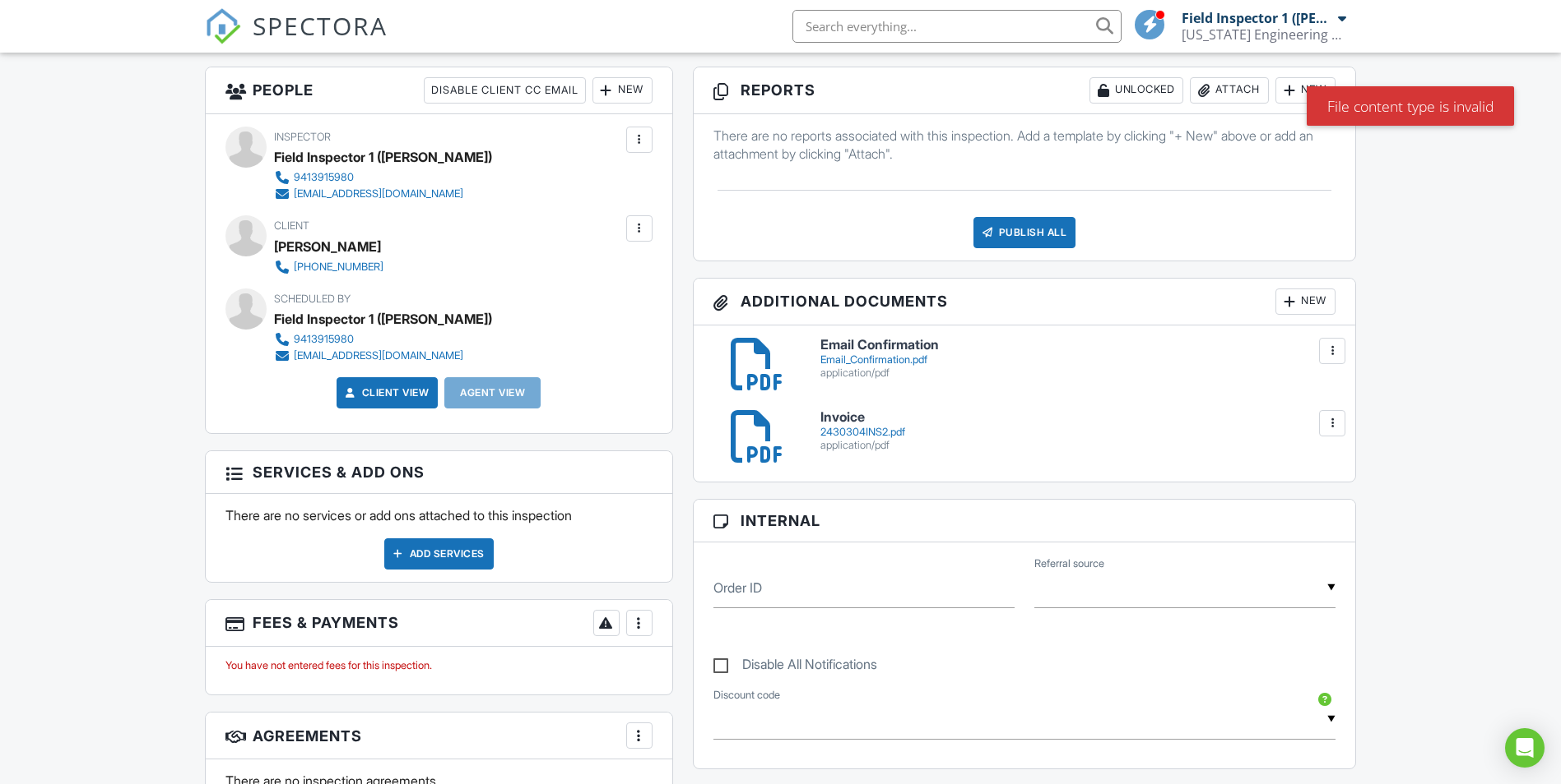
click at [1303, 297] on div "New" at bounding box center [1304, 302] width 60 height 26
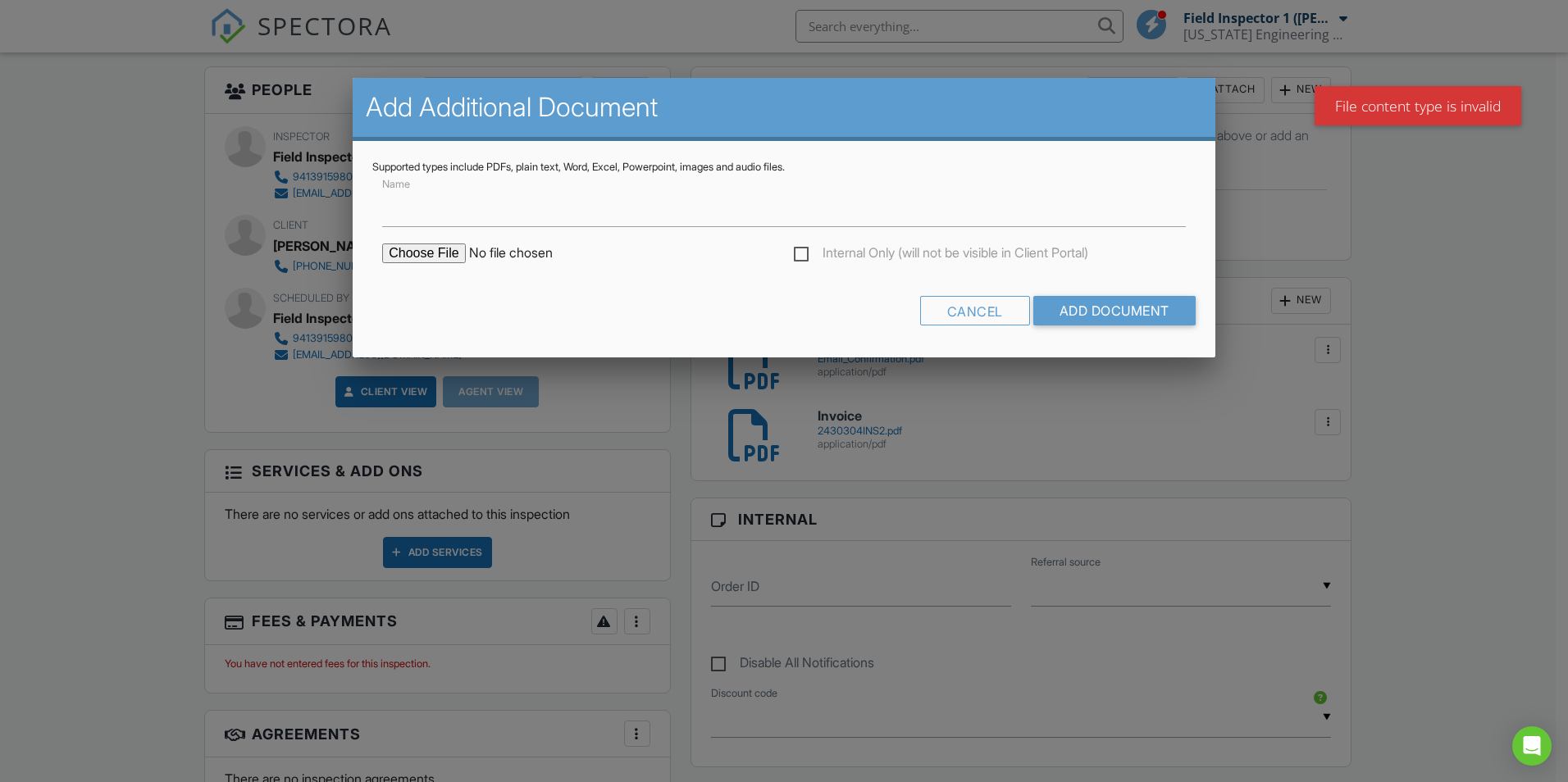
click at [411, 248] on input "file" at bounding box center [521, 253] width 279 height 19
type input "C:\fakepath\WhatsApp Photos.pdf"
click at [647, 212] on input "Name" at bounding box center [783, 206] width 803 height 40
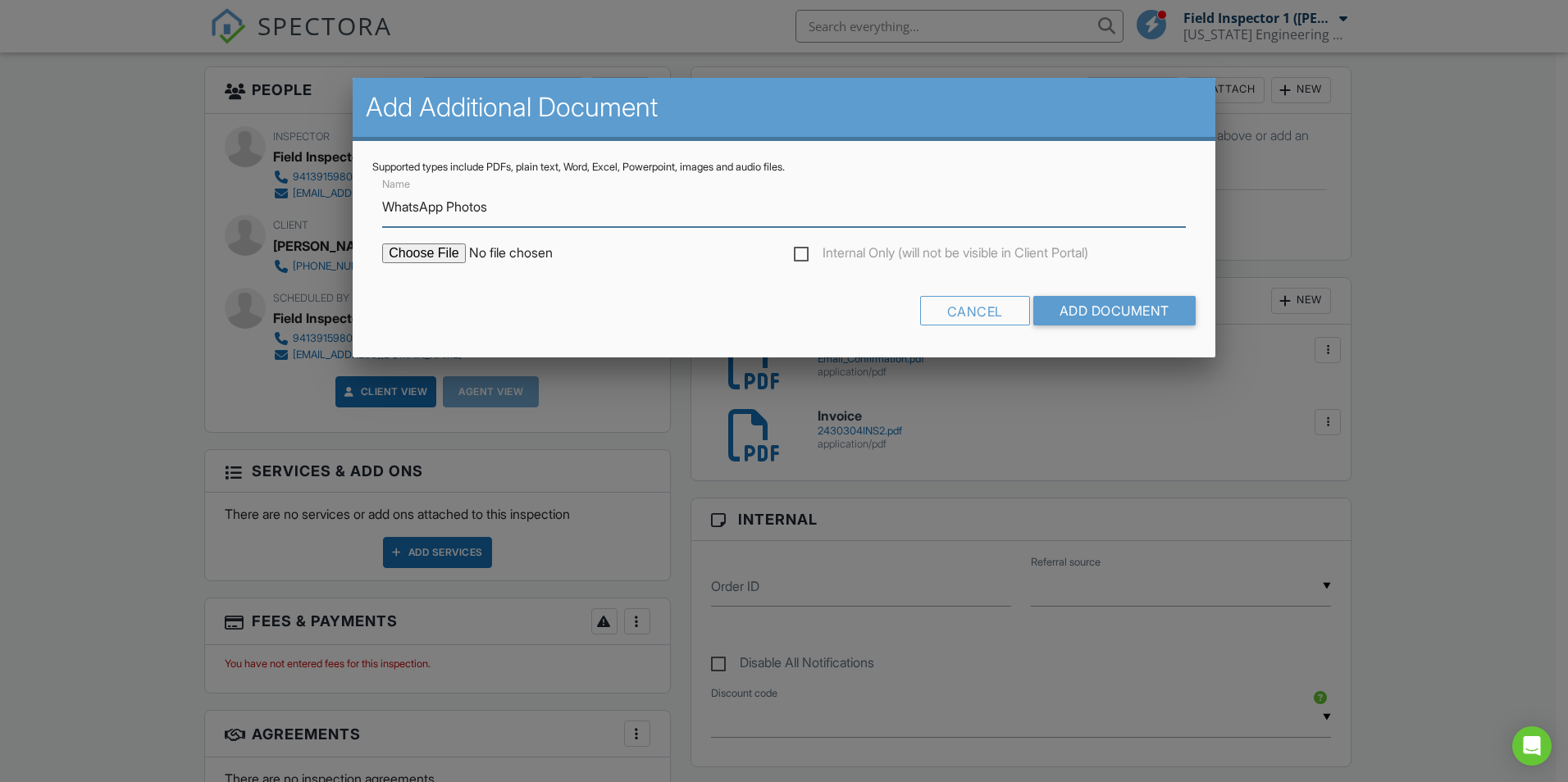
type input "WhatsApp Photos"
click at [1033, 296] on input "Add Document" at bounding box center [1114, 311] width 163 height 29
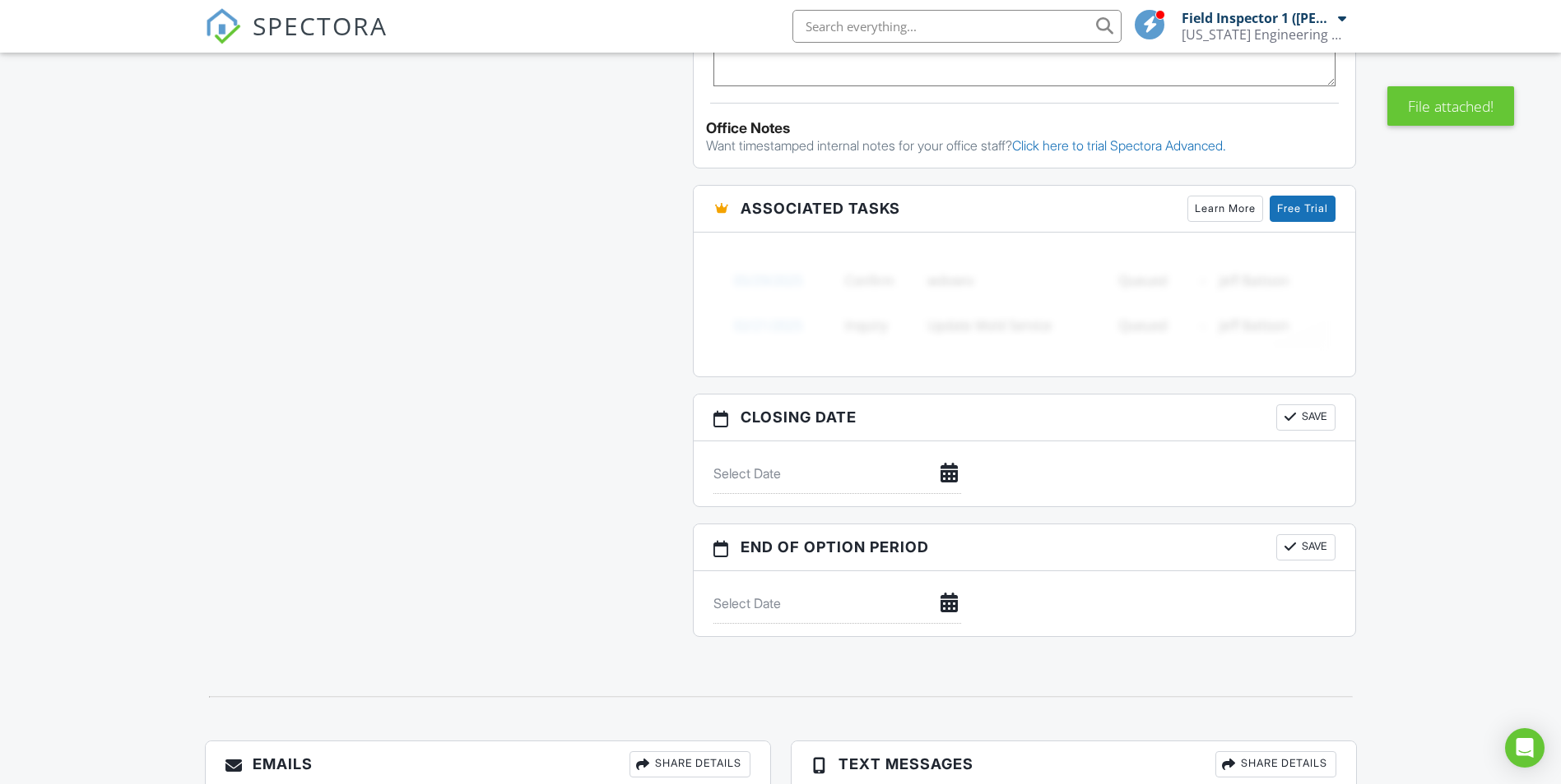
scroll to position [1219, 0]
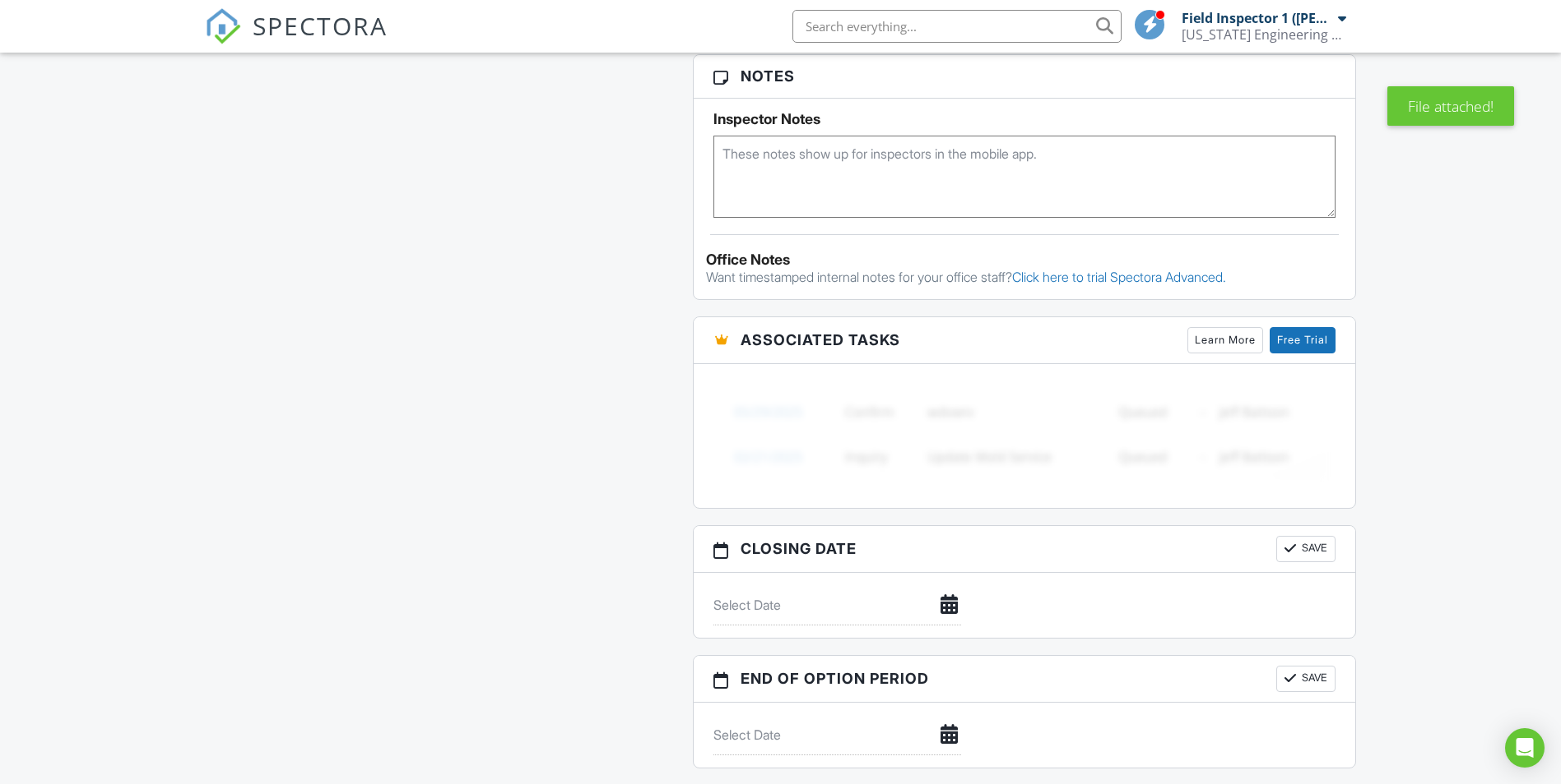
click at [797, 160] on textarea at bounding box center [1025, 177] width 623 height 82
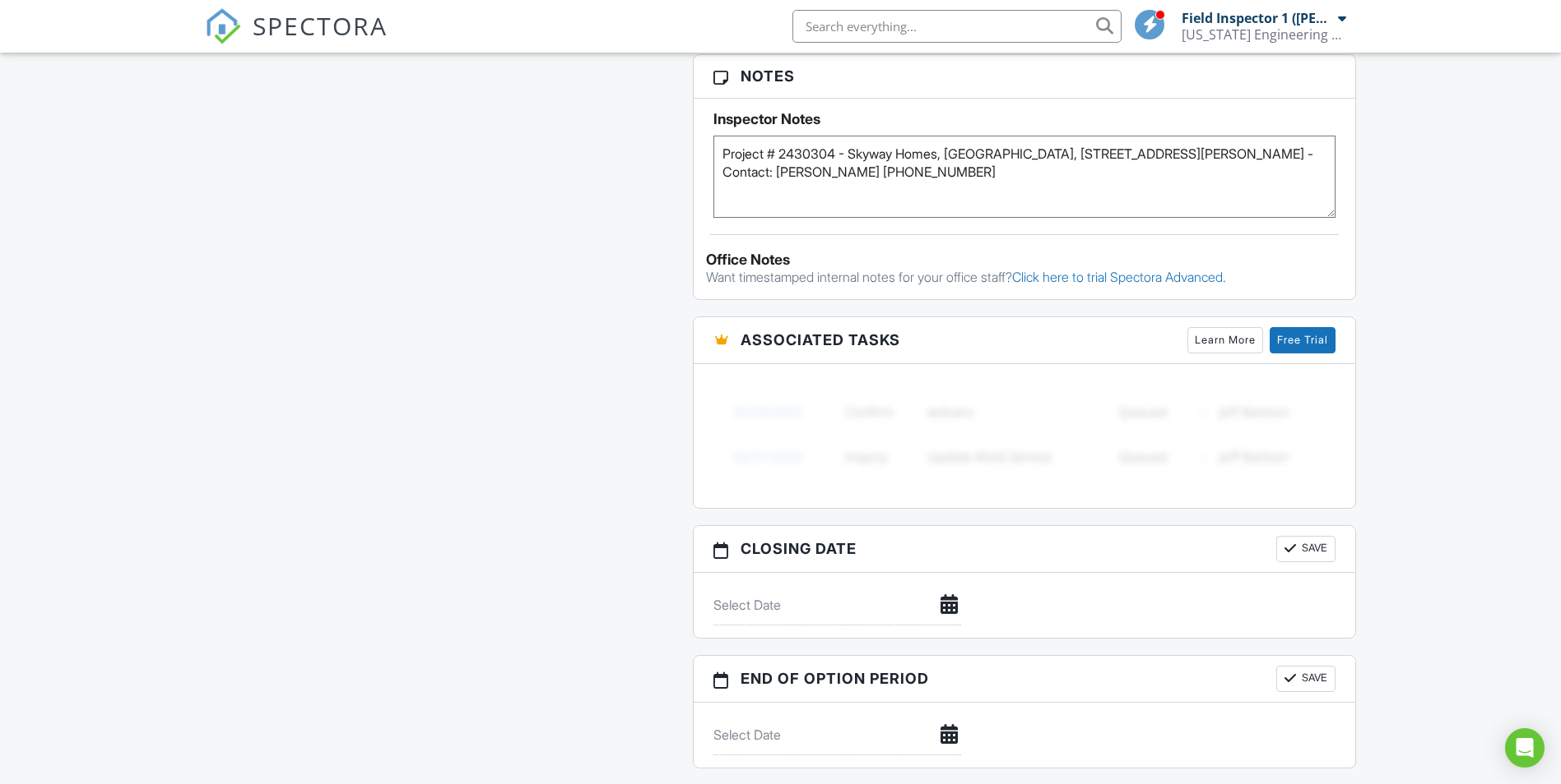
click at [856, 153] on textarea "Project # 2430304 - Skyway Homes, Cavalcanti, 7676 Ragusa Way, Clermont FL 3471…" at bounding box center [1025, 177] width 623 height 82
type textarea "Project # 2430304 - Inspection Outdoor Kitchen - Skyway Homes, Cavalcanti, 7676…"
click at [316, 344] on div "All emails and texts are disabled for this inspection! All emails and texts hav…" at bounding box center [780, 23] width 1171 height 1522
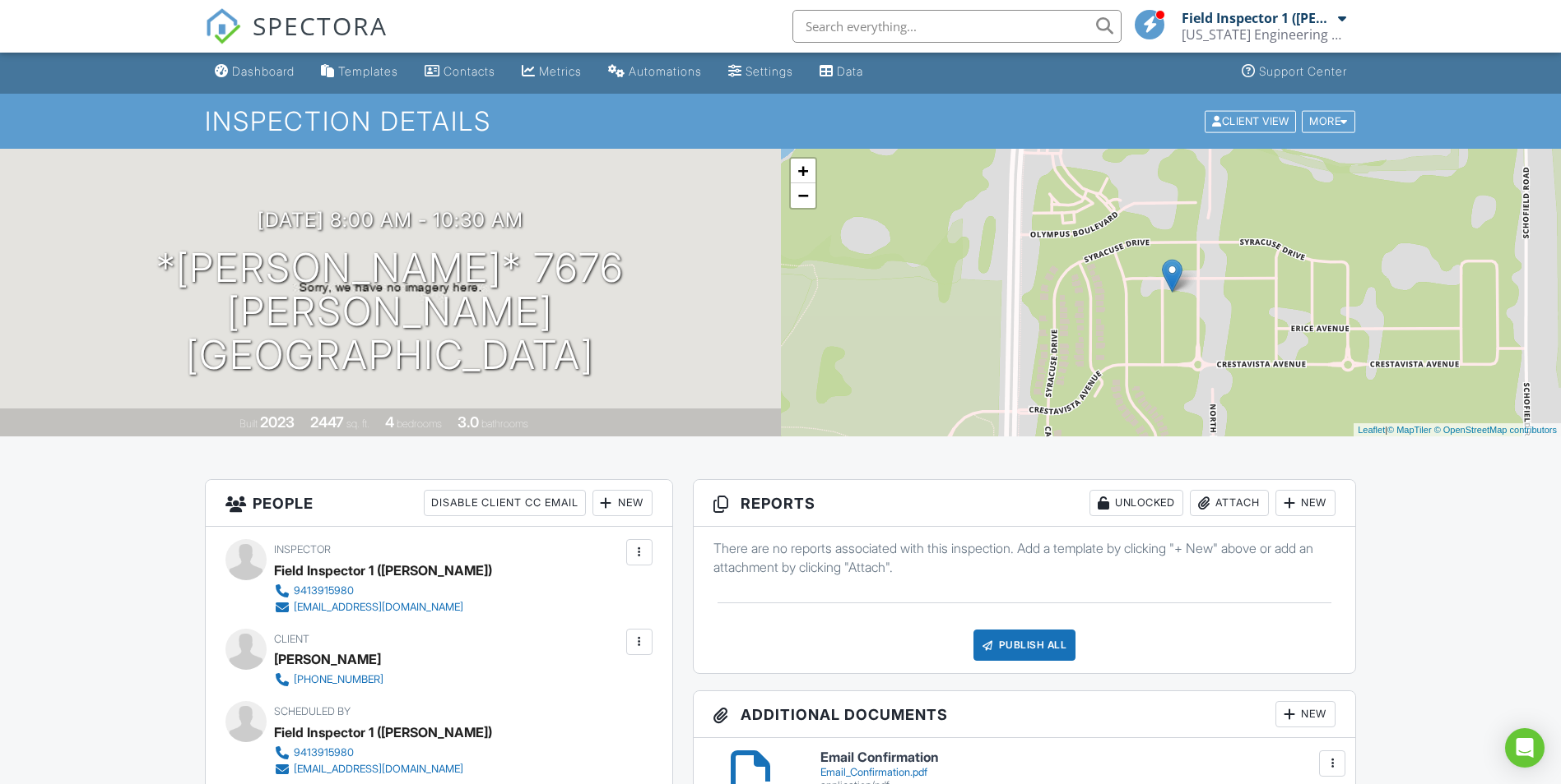
scroll to position [0, 0]
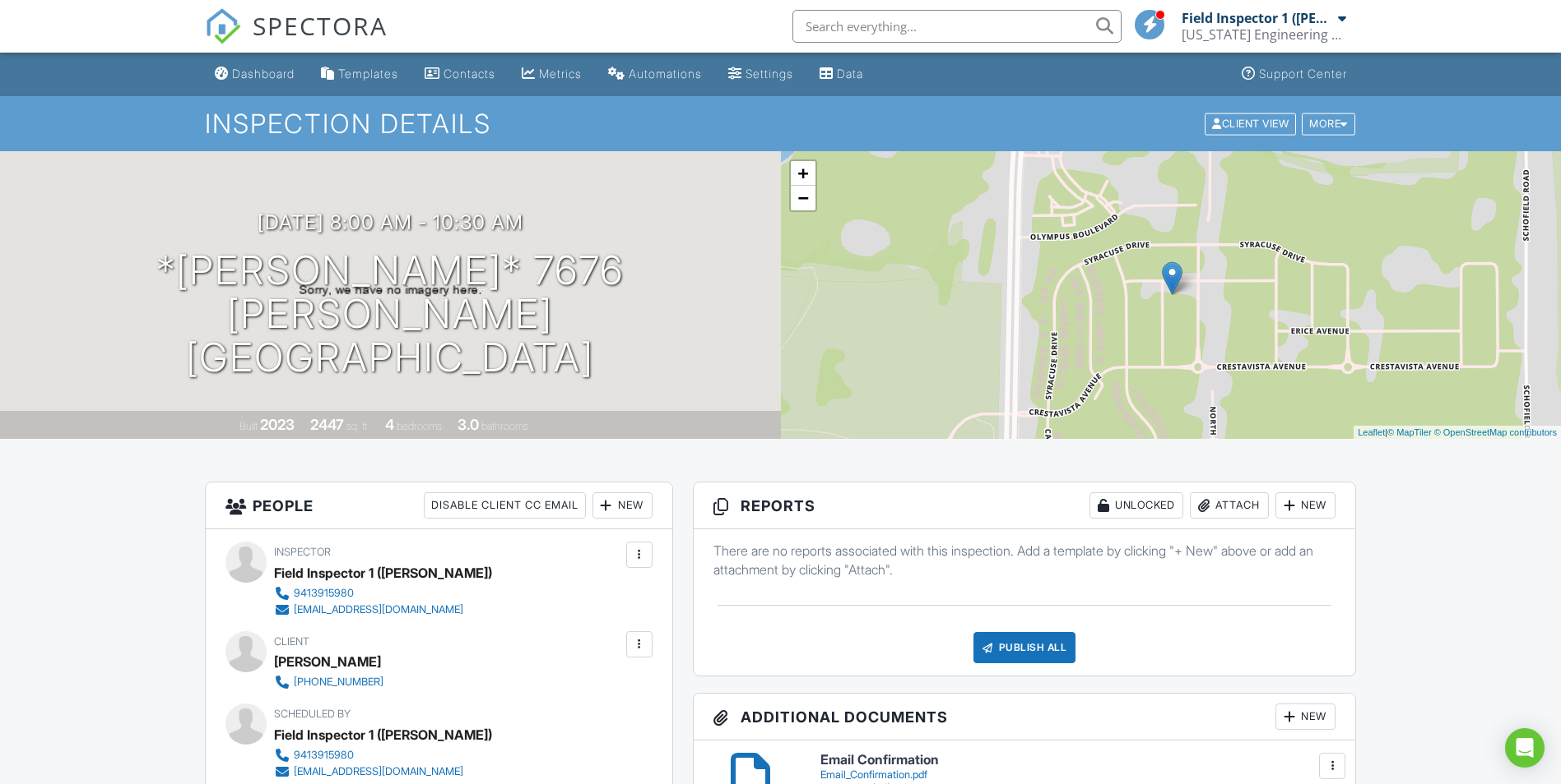
click at [254, 78] on div "Dashboard" at bounding box center [263, 73] width 63 height 14
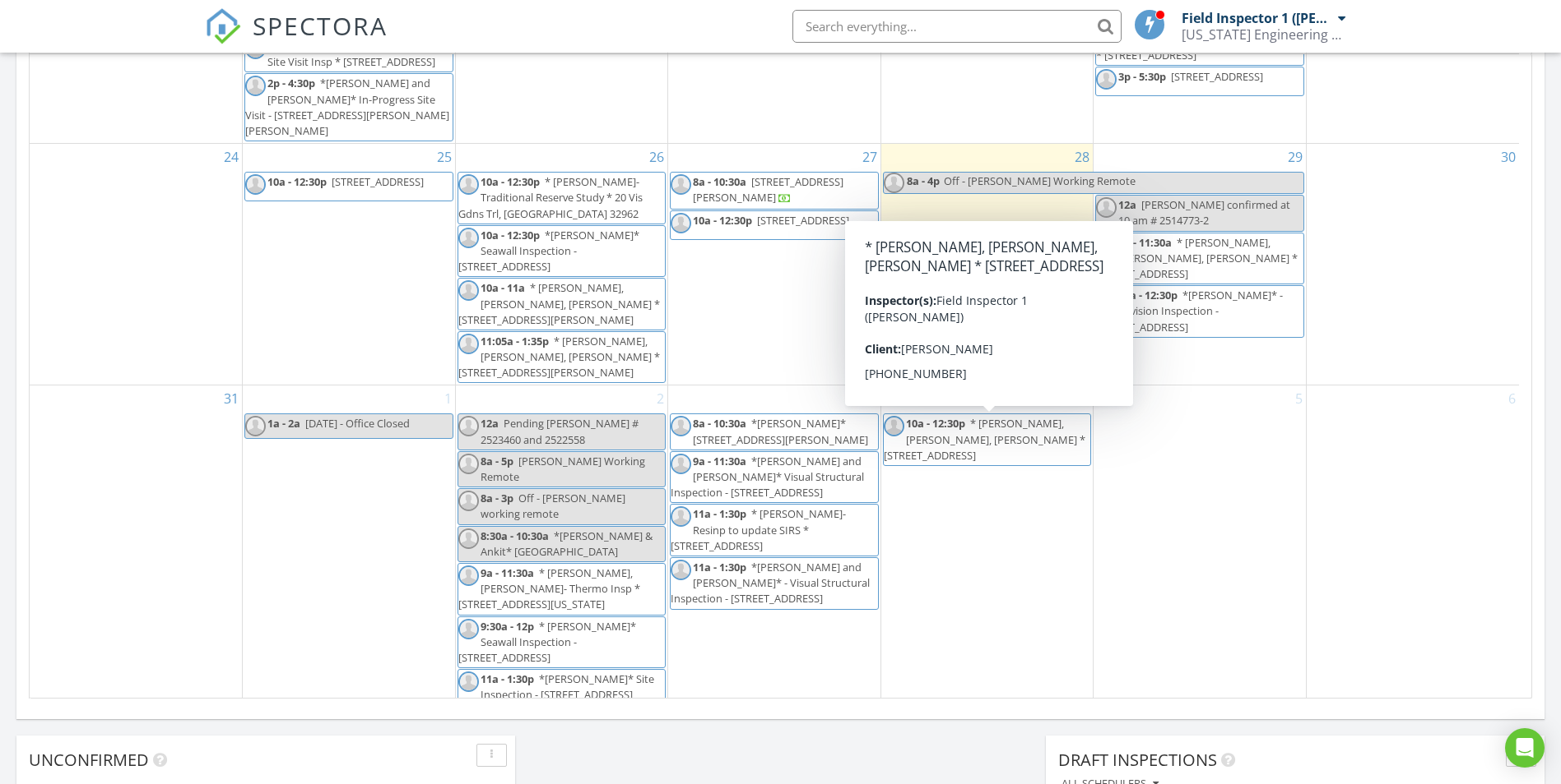
scroll to position [822, 0]
